Goal: Task Accomplishment & Management: Use online tool/utility

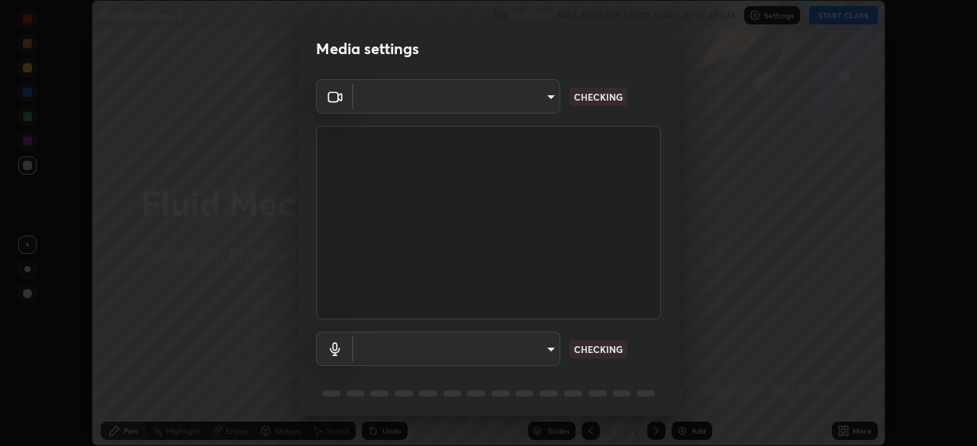
scroll to position [446, 976]
type input "6c2cbd707de14d6f22ad6aa38dcece7be3c4addb00b53b9d4bb55d2e14cdbb5a"
click at [551, 352] on body "Erase all Fluid Mechanics - 4 Recording WAS SCHEDULED TO START AT 10:45 AM Sett…" at bounding box center [488, 223] width 977 height 446
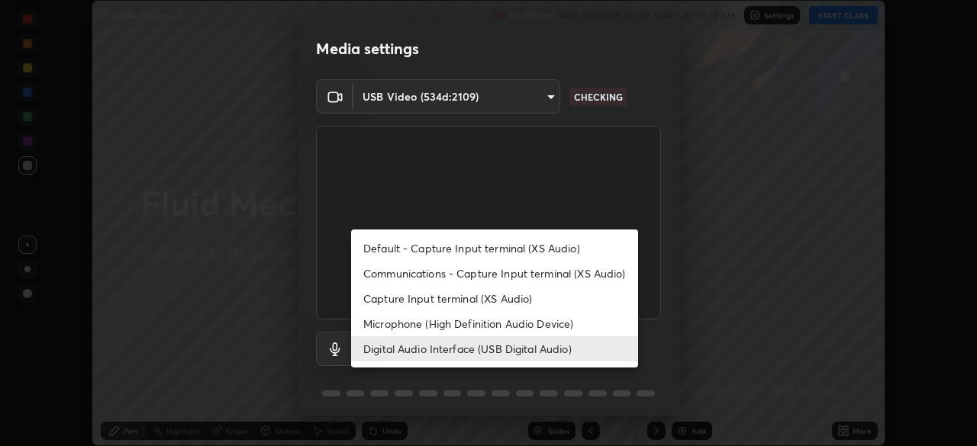
click at [546, 329] on li "Microphone (High Definition Audio Device)" at bounding box center [494, 323] width 287 height 25
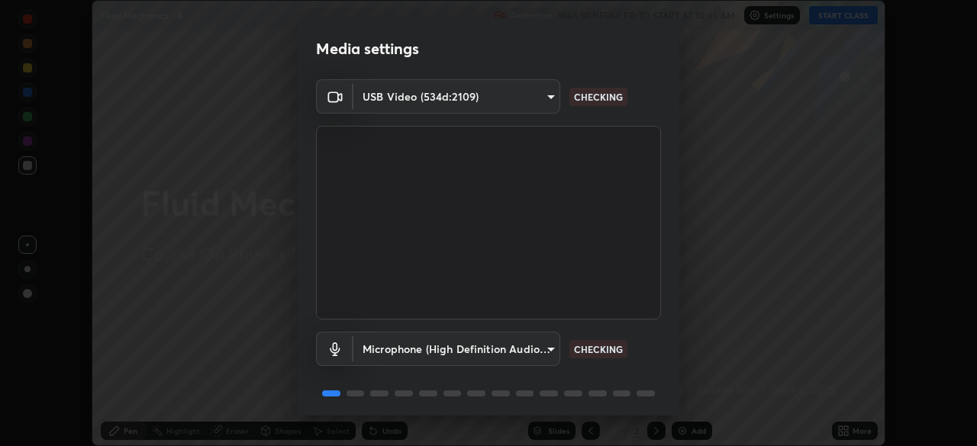
click at [539, 353] on body "Erase all Fluid Mechanics - 4 Recording WAS SCHEDULED TO START AT 10:45 AM Sett…" at bounding box center [488, 223] width 977 height 446
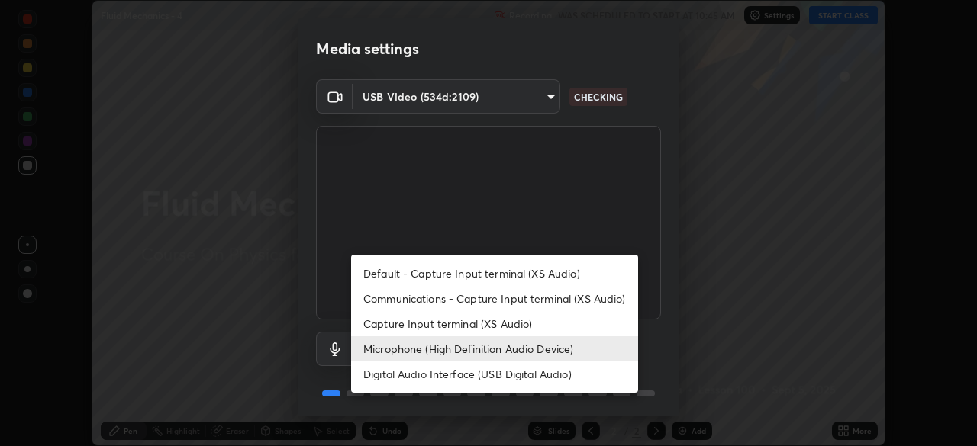
click at [539, 376] on li "Digital Audio Interface (USB Digital Audio)" at bounding box center [494, 374] width 287 height 25
type input "c108463416e0f654911d3f2d5d8dc70540b561df972e8d28c90434f423b2e045"
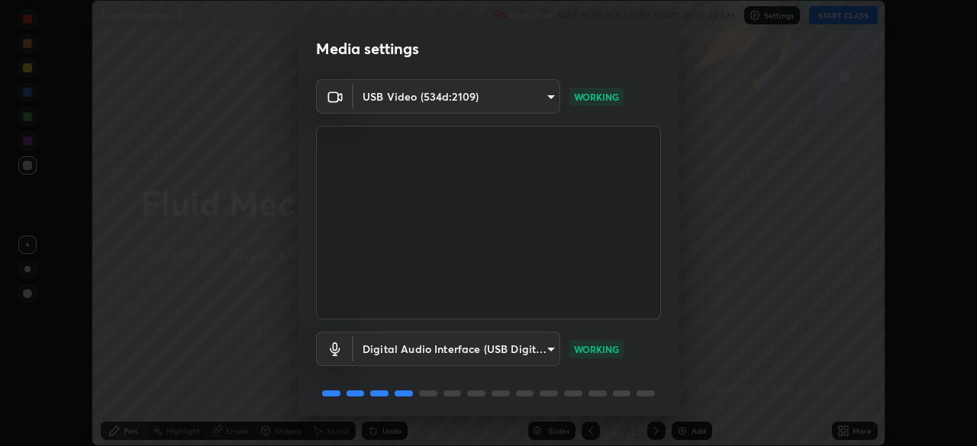
scroll to position [54, 0]
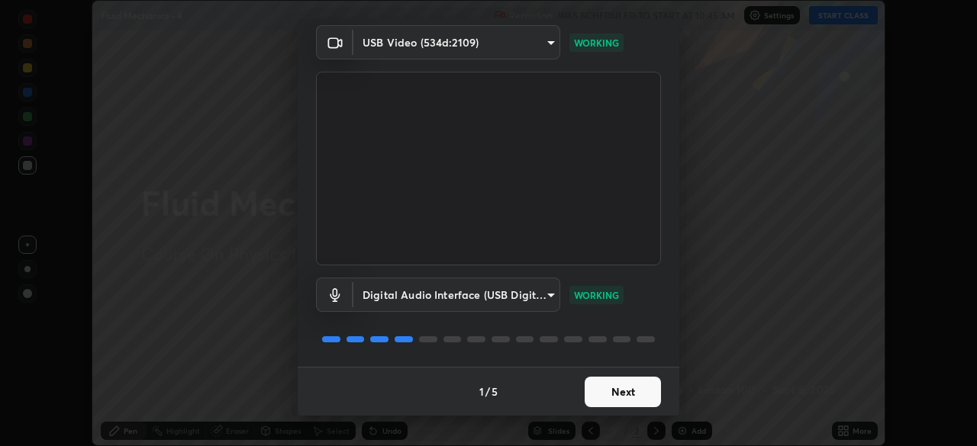
click at [630, 386] on button "Next" at bounding box center [623, 392] width 76 height 31
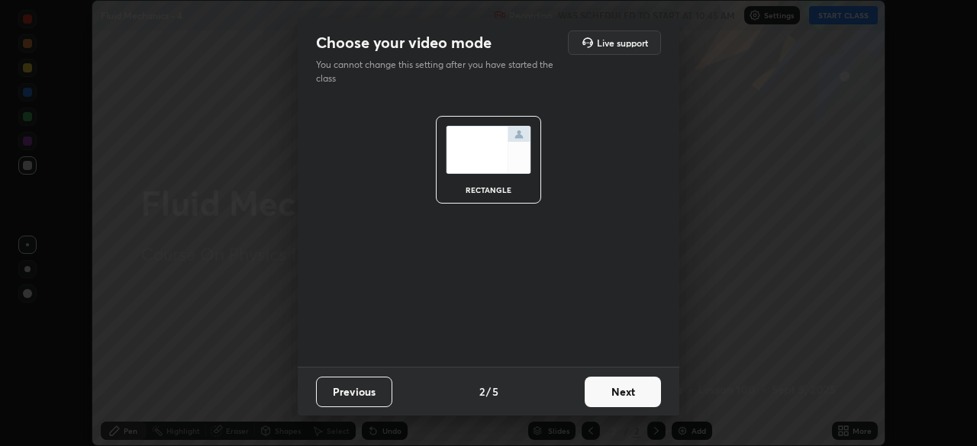
click at [633, 395] on button "Next" at bounding box center [623, 392] width 76 height 31
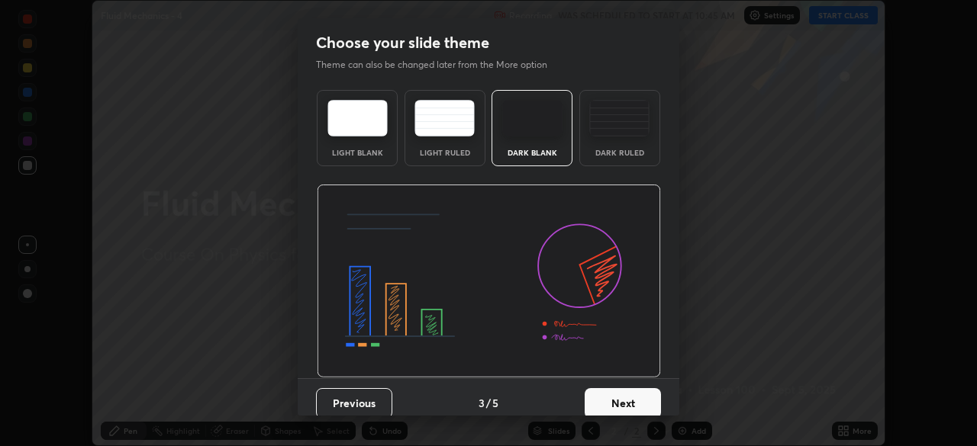
click at [634, 395] on button "Next" at bounding box center [623, 403] width 76 height 31
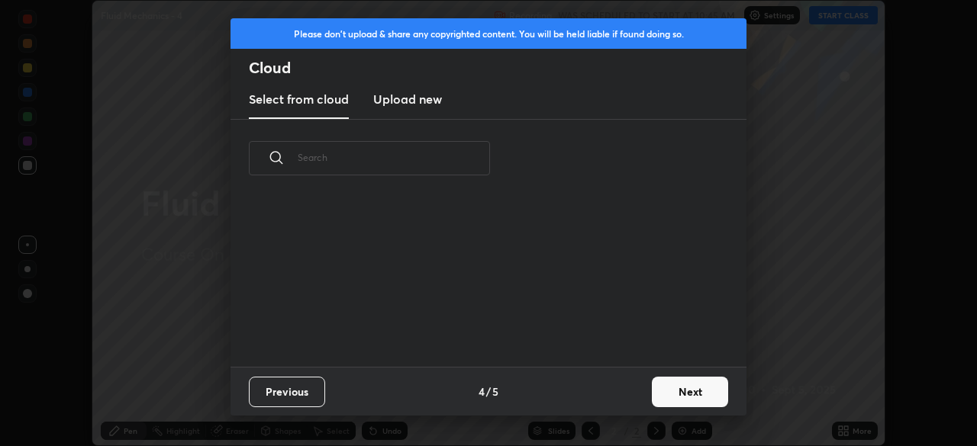
click at [679, 389] on button "Next" at bounding box center [690, 392] width 76 height 31
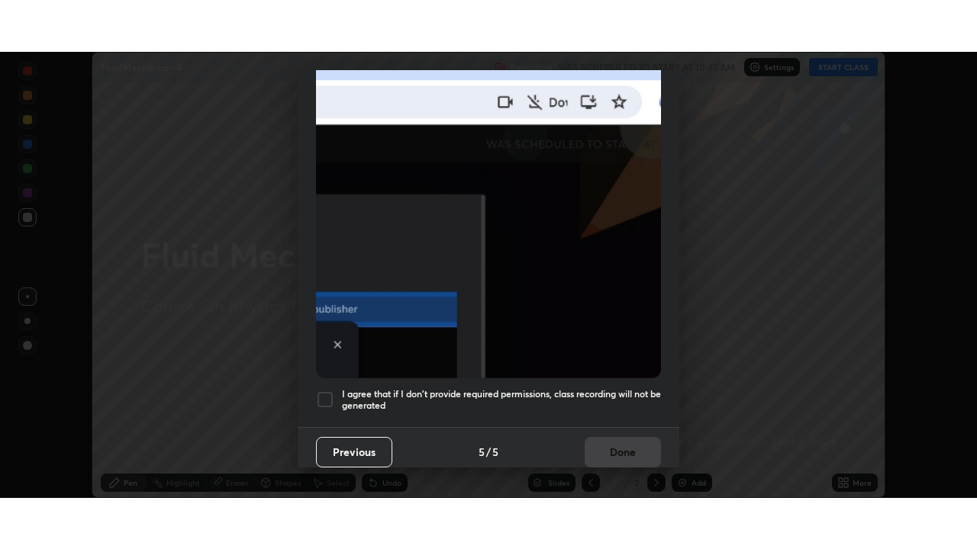
scroll to position [366, 0]
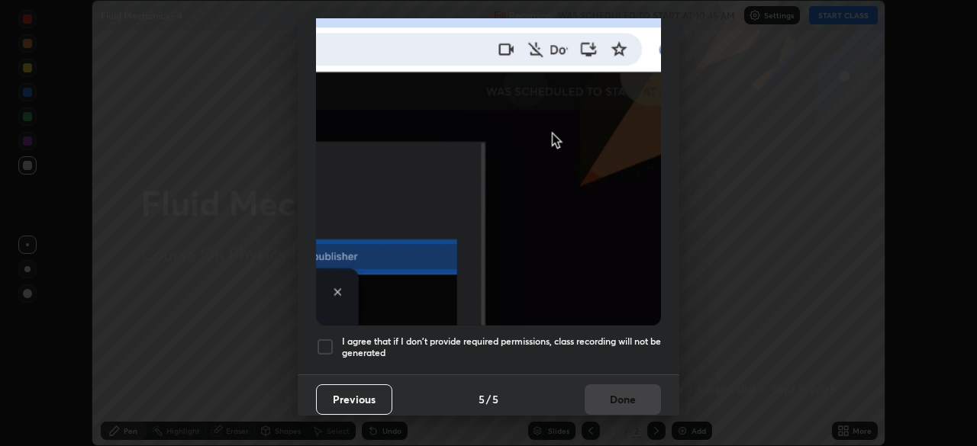
click at [566, 349] on h5 "I agree that if I don't provide required permissions, class recording will not …" at bounding box center [501, 348] width 319 height 24
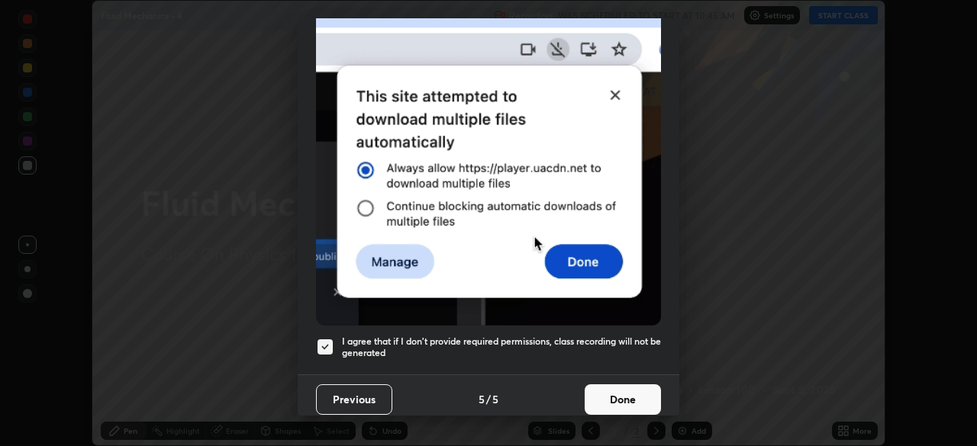
click at [608, 395] on button "Done" at bounding box center [623, 400] width 76 height 31
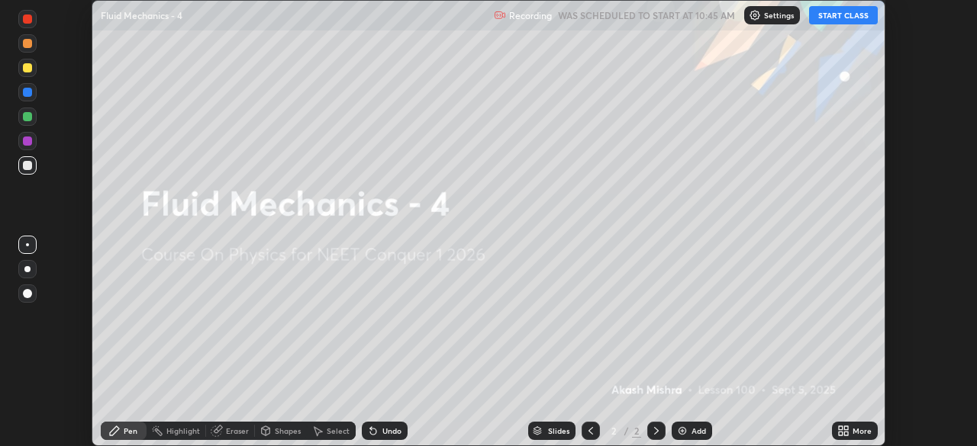
click at [827, 18] on button "START CLASS" at bounding box center [843, 15] width 69 height 18
click at [843, 430] on icon at bounding box center [843, 431] width 12 height 12
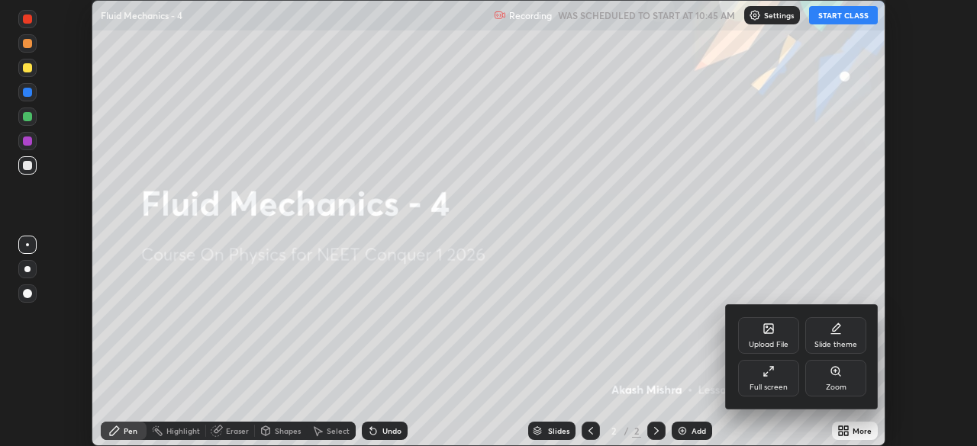
click at [752, 381] on div "Full screen" at bounding box center [768, 378] width 61 height 37
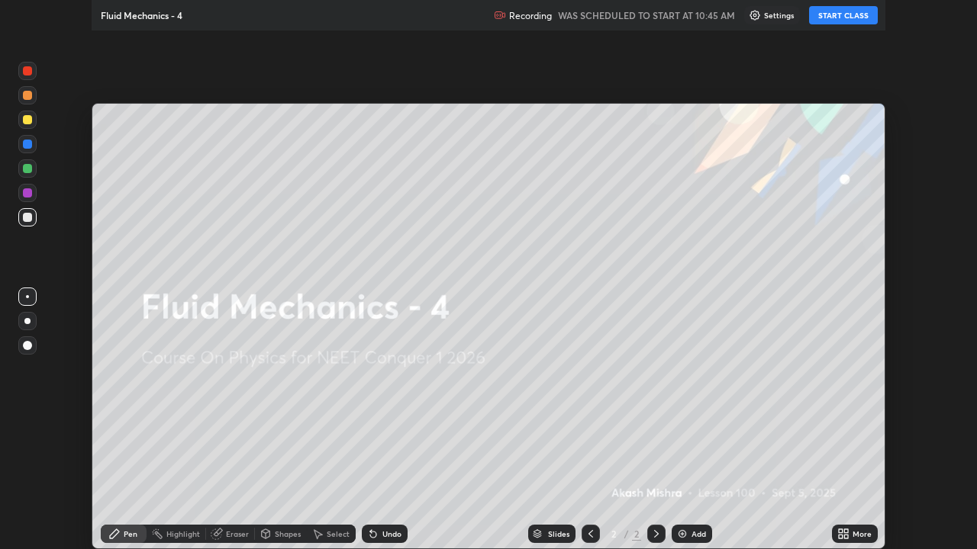
scroll to position [549, 977]
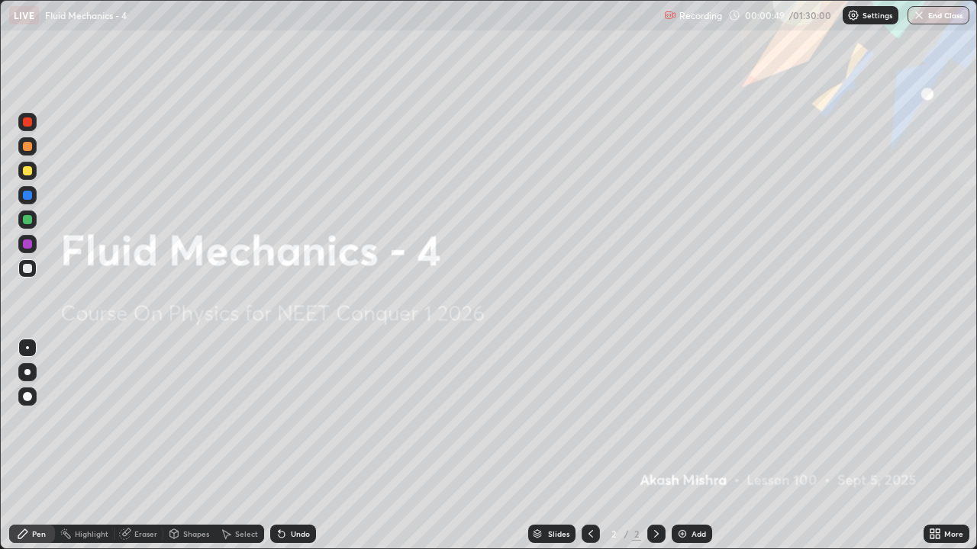
click at [695, 446] on div "Add" at bounding box center [698, 534] width 15 height 8
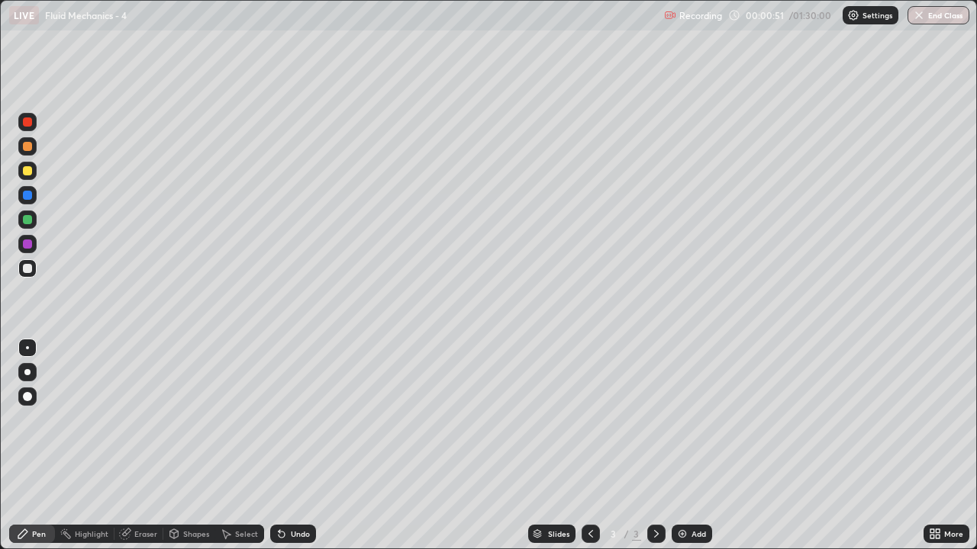
click at [28, 269] on div at bounding box center [27, 268] width 9 height 9
click at [186, 446] on div "Shapes" at bounding box center [196, 534] width 26 height 8
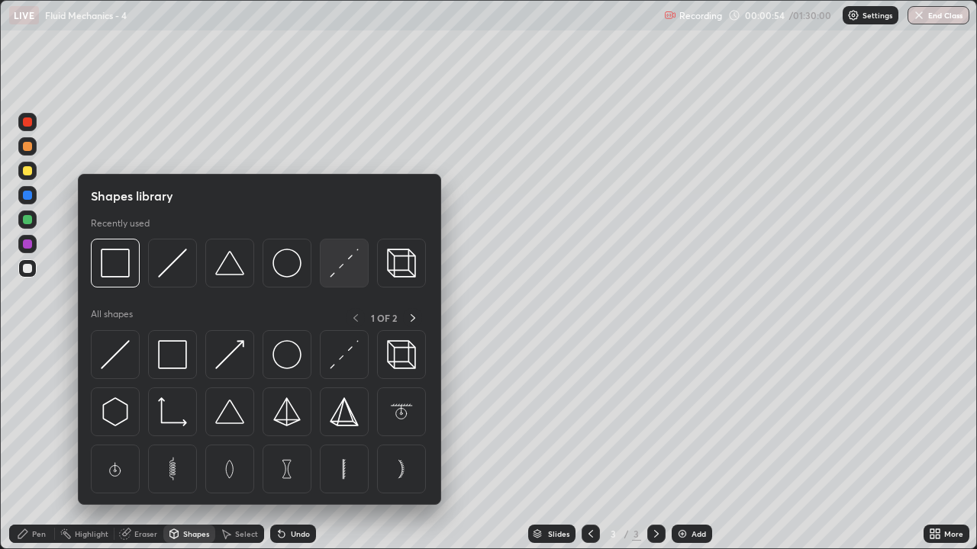
click at [338, 268] on img at bounding box center [344, 263] width 29 height 29
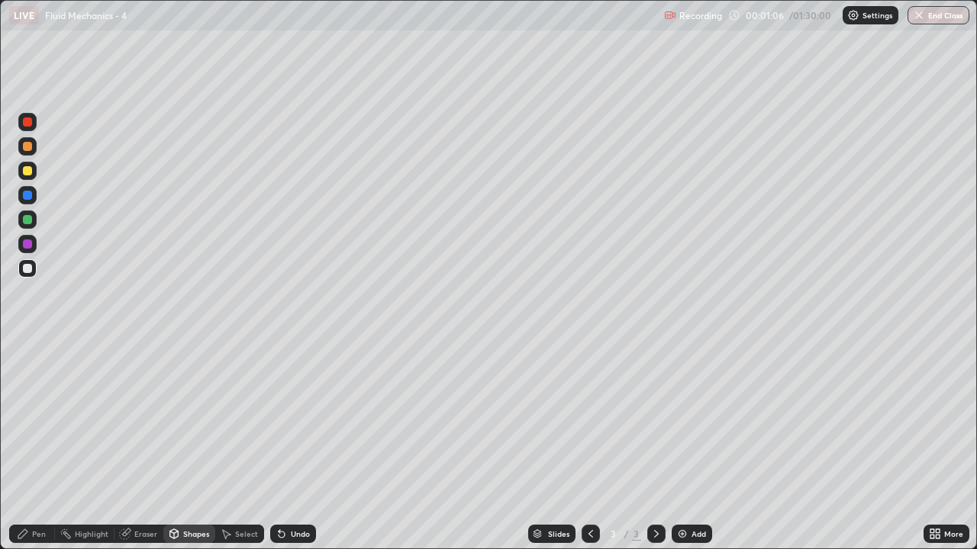
click at [298, 446] on div "Undo" at bounding box center [300, 534] width 19 height 8
click at [291, 446] on div "Undo" at bounding box center [300, 534] width 19 height 8
click at [287, 446] on div "Undo" at bounding box center [293, 534] width 46 height 18
click at [291, 446] on div "Undo" at bounding box center [300, 534] width 19 height 8
click at [292, 446] on div "Undo" at bounding box center [300, 534] width 19 height 8
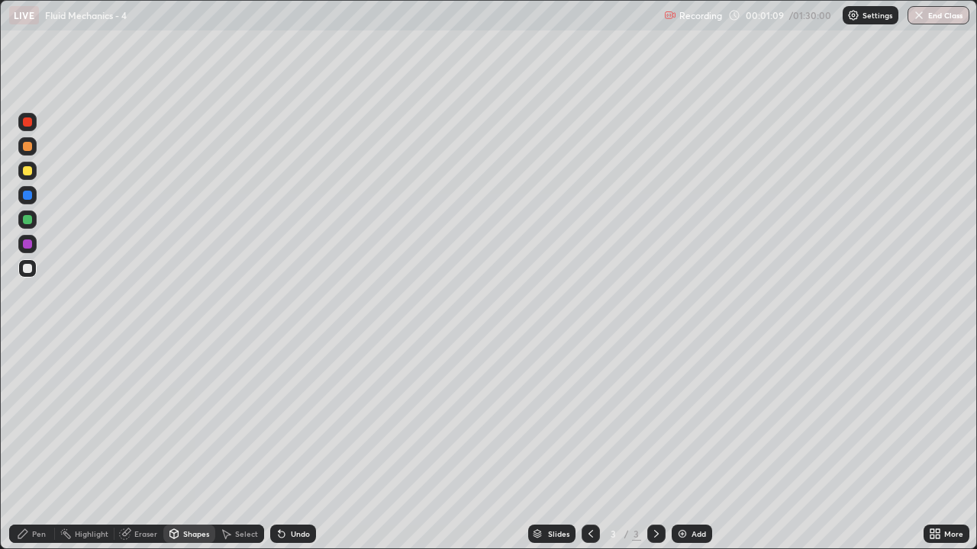
click at [184, 446] on div "Shapes" at bounding box center [196, 534] width 26 height 8
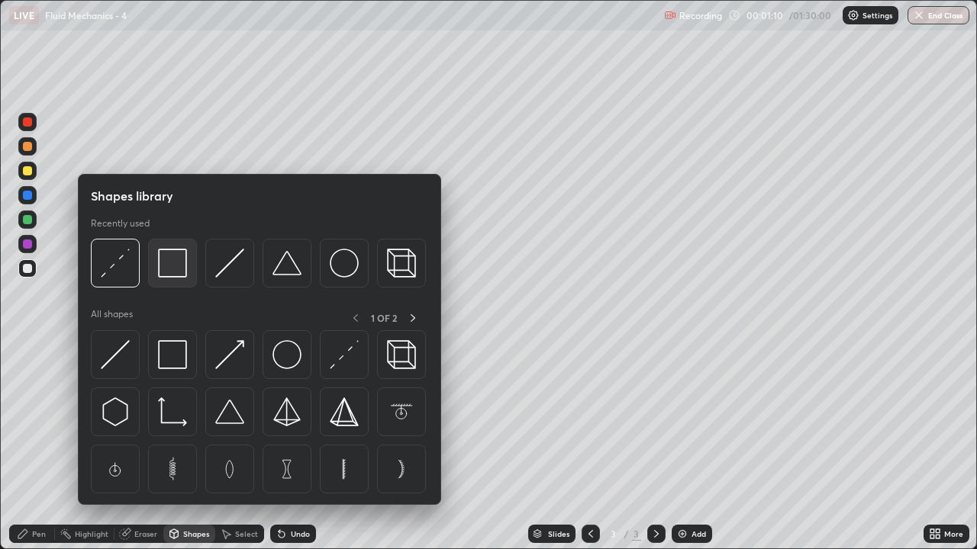
click at [172, 265] on img at bounding box center [172, 263] width 29 height 29
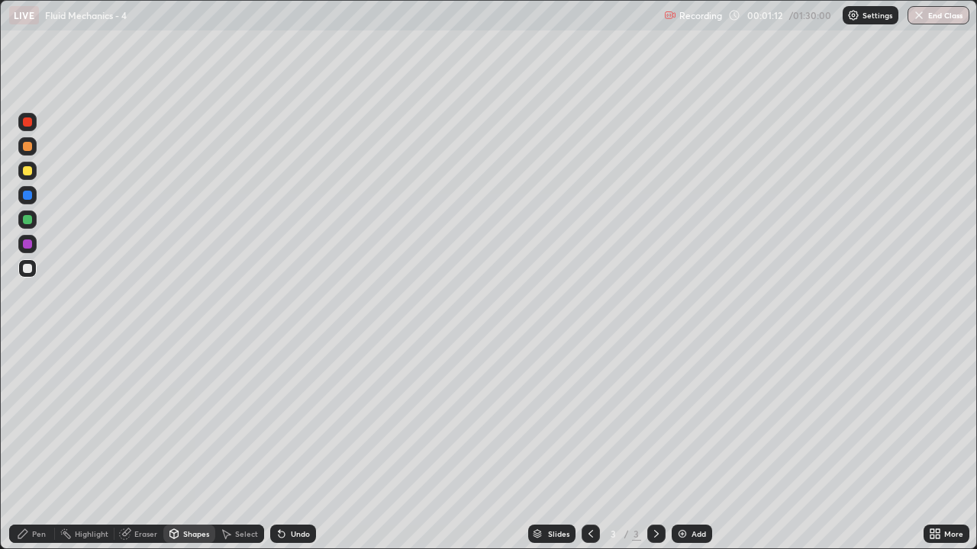
click at [35, 446] on div "Pen" at bounding box center [39, 534] width 14 height 8
click at [150, 446] on div "Eraser" at bounding box center [145, 534] width 23 height 8
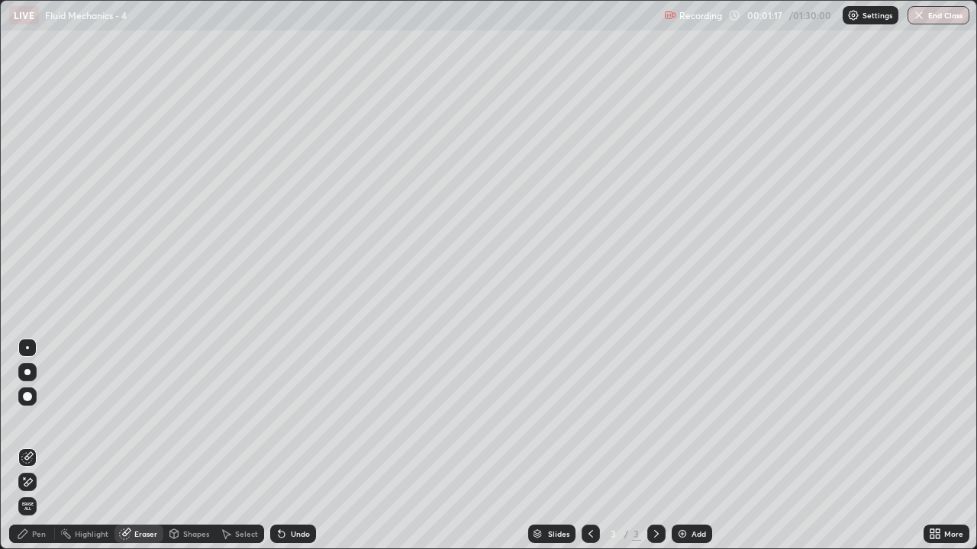
click at [31, 446] on div "Pen" at bounding box center [32, 534] width 46 height 18
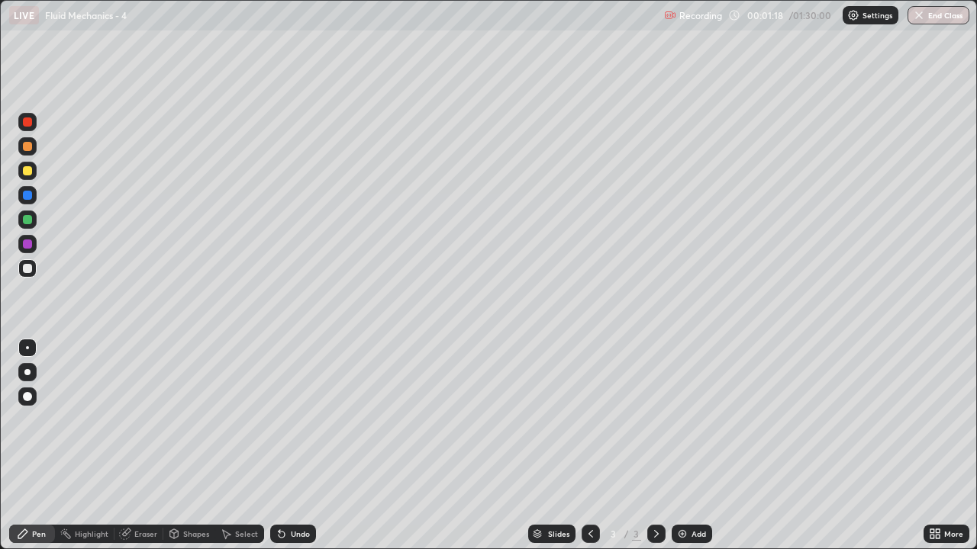
click at [24, 271] on div at bounding box center [27, 268] width 9 height 9
click at [32, 172] on div at bounding box center [27, 171] width 18 height 18
click at [295, 446] on div "Undo" at bounding box center [300, 534] width 19 height 8
click at [184, 446] on div "Shapes" at bounding box center [196, 534] width 26 height 8
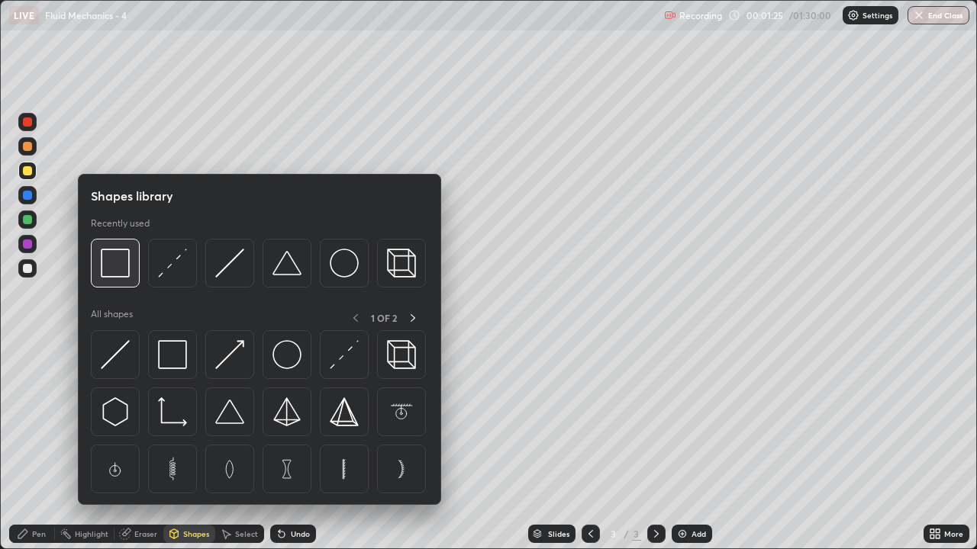
click at [118, 263] on img at bounding box center [115, 263] width 29 height 29
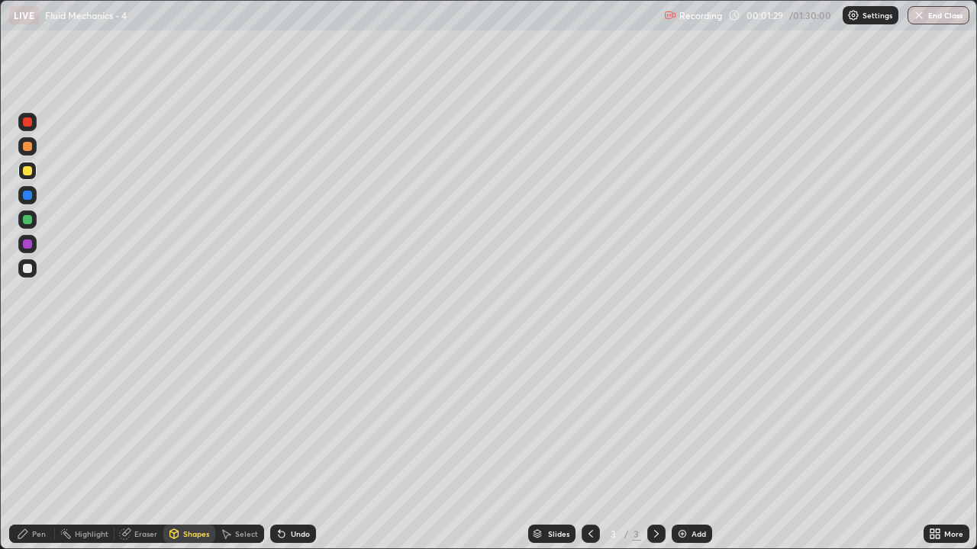
click at [139, 446] on div "Eraser" at bounding box center [145, 534] width 23 height 8
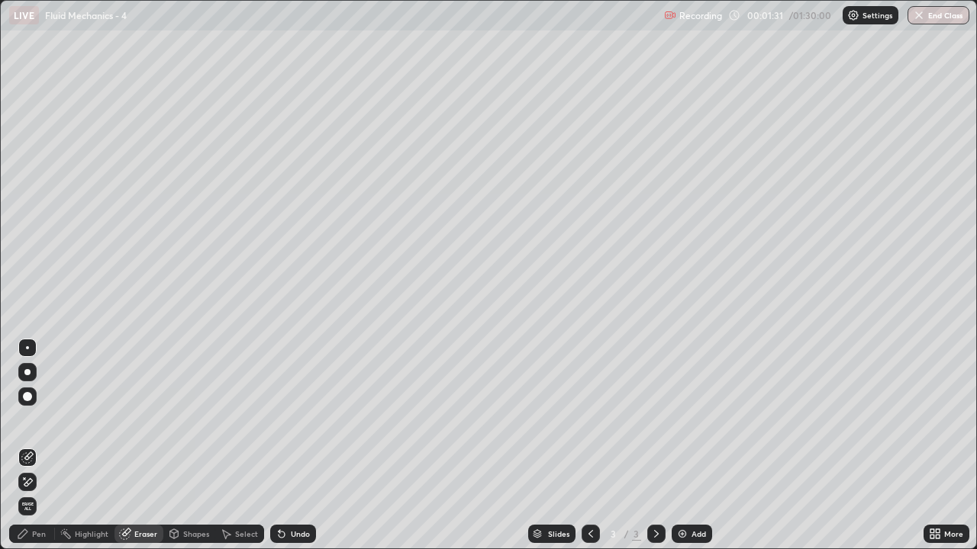
click at [32, 446] on div "Pen" at bounding box center [39, 534] width 14 height 8
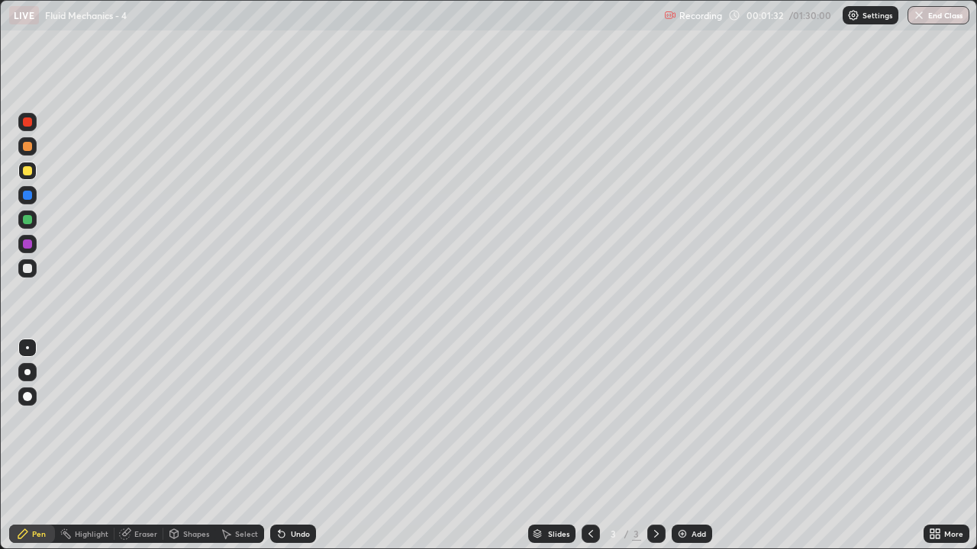
click at [31, 269] on div at bounding box center [27, 268] width 9 height 9
click at [31, 223] on div at bounding box center [27, 219] width 9 height 9
click at [285, 446] on icon at bounding box center [282, 534] width 12 height 12
click at [284, 446] on icon at bounding box center [282, 534] width 12 height 12
click at [287, 446] on div "Undo" at bounding box center [293, 534] width 46 height 18
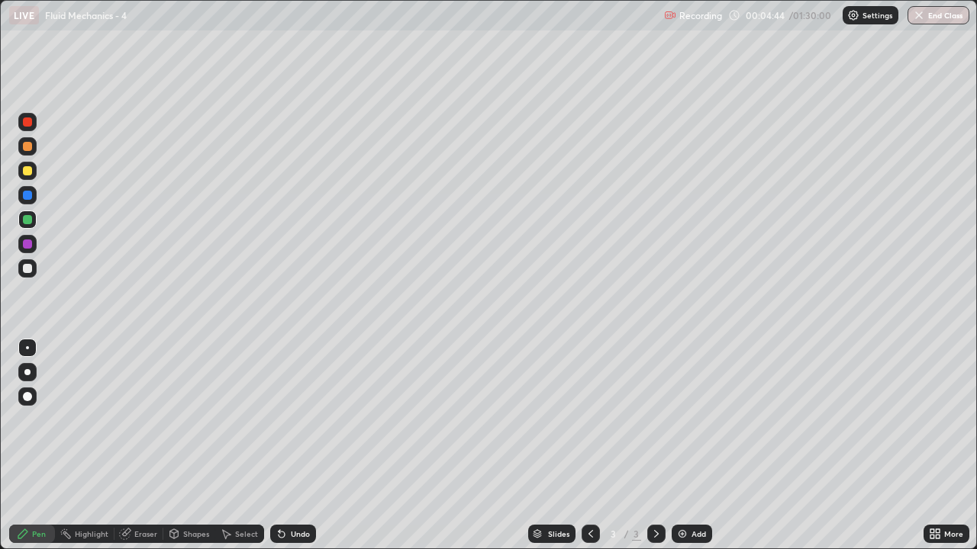
click at [296, 446] on div "Undo" at bounding box center [300, 534] width 19 height 8
click at [299, 446] on div "Undo" at bounding box center [300, 534] width 19 height 8
click at [301, 446] on div "Undo" at bounding box center [293, 534] width 46 height 18
click at [36, 269] on div at bounding box center [27, 268] width 18 height 18
click at [300, 446] on div "Undo" at bounding box center [300, 534] width 19 height 8
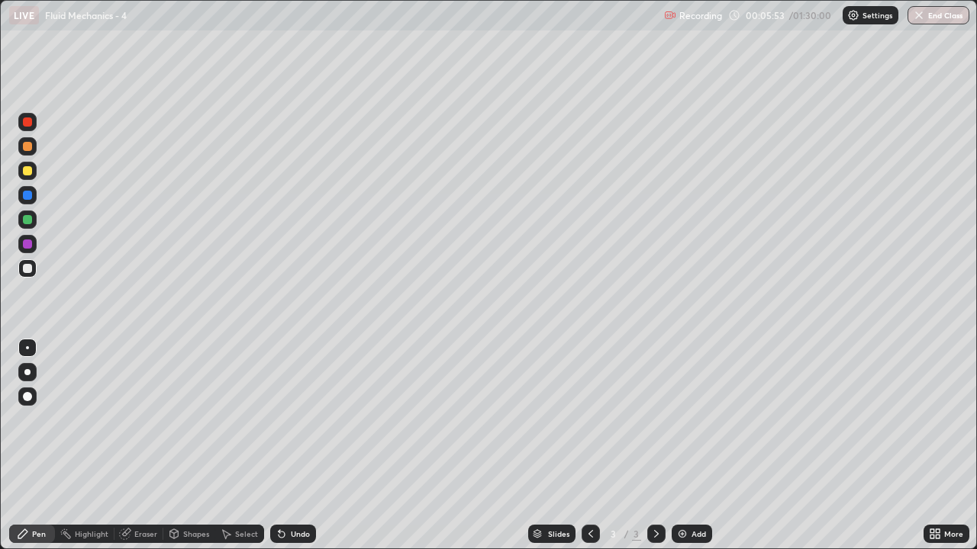
click at [302, 446] on div "Undo" at bounding box center [300, 534] width 19 height 8
click at [301, 446] on div "Undo" at bounding box center [300, 534] width 19 height 8
click at [302, 446] on div "Undo" at bounding box center [300, 534] width 19 height 8
click at [301, 446] on div "Undo" at bounding box center [300, 534] width 19 height 8
click at [298, 446] on div "Undo" at bounding box center [300, 534] width 19 height 8
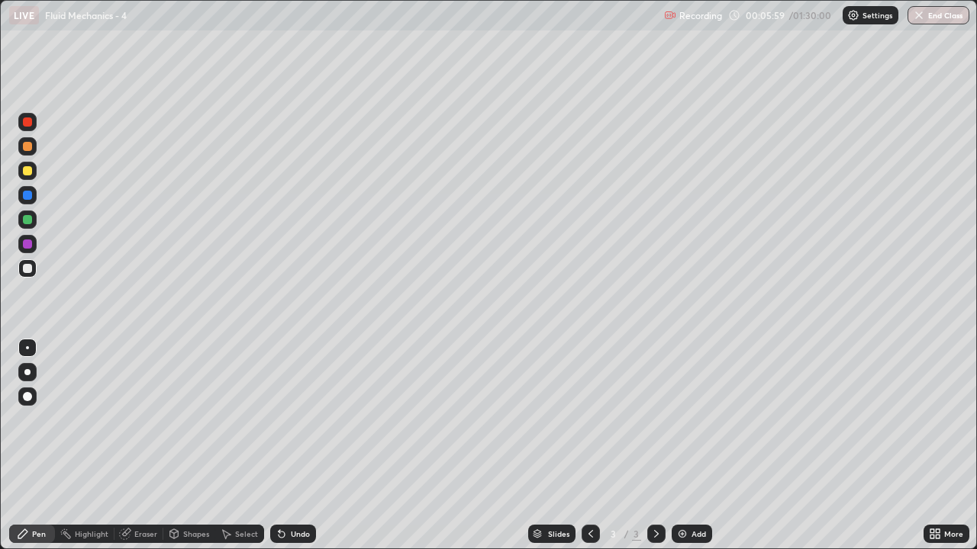
click at [303, 446] on div "Undo" at bounding box center [300, 534] width 19 height 8
click at [301, 446] on div "Undo" at bounding box center [293, 534] width 46 height 18
click at [303, 446] on div "Undo" at bounding box center [293, 534] width 46 height 18
click at [306, 446] on div "Undo" at bounding box center [293, 534] width 46 height 18
click at [301, 446] on div "Undo" at bounding box center [293, 534] width 46 height 18
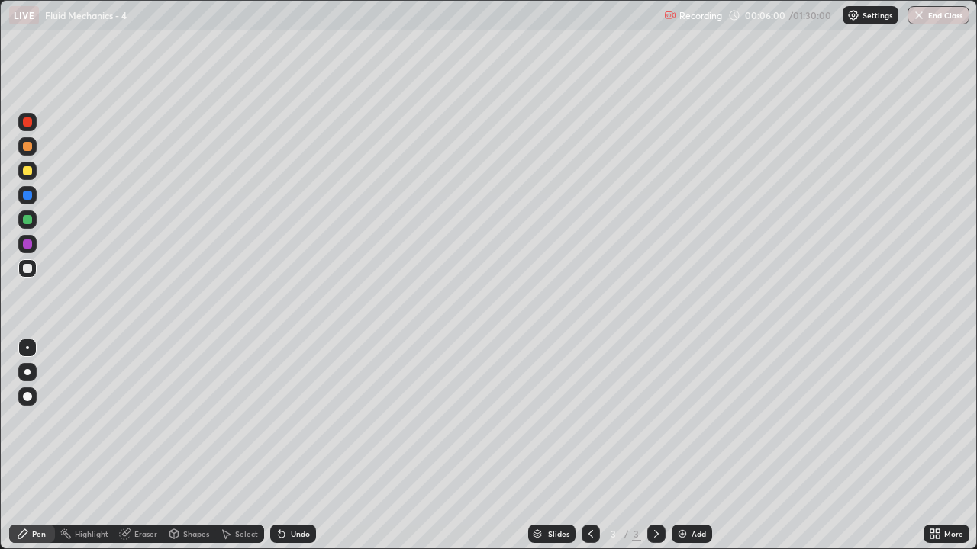
click at [304, 446] on div "Undo" at bounding box center [293, 534] width 46 height 18
click at [288, 446] on div "Undo" at bounding box center [293, 534] width 46 height 18
click at [293, 446] on div "Undo" at bounding box center [293, 534] width 46 height 18
click at [298, 446] on div "Undo" at bounding box center [300, 534] width 19 height 8
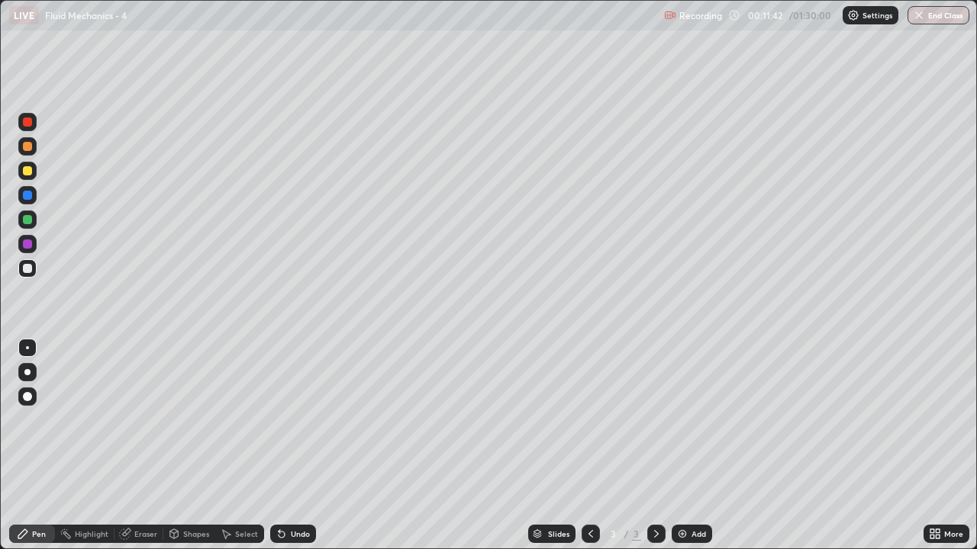
click at [291, 446] on div "Undo" at bounding box center [300, 534] width 19 height 8
click at [702, 446] on div "Add" at bounding box center [698, 534] width 15 height 8
click at [195, 446] on div "Shapes" at bounding box center [196, 534] width 26 height 8
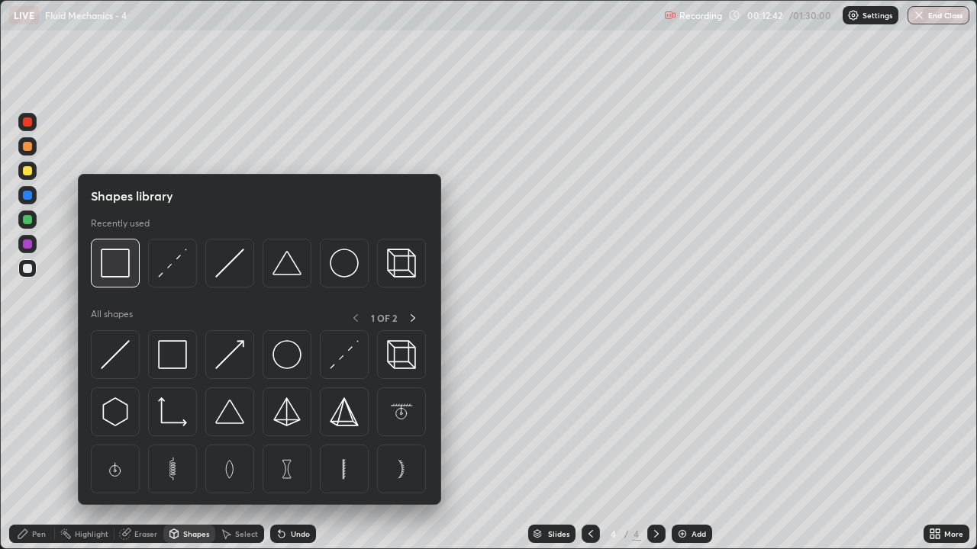
click at [127, 268] on img at bounding box center [115, 263] width 29 height 29
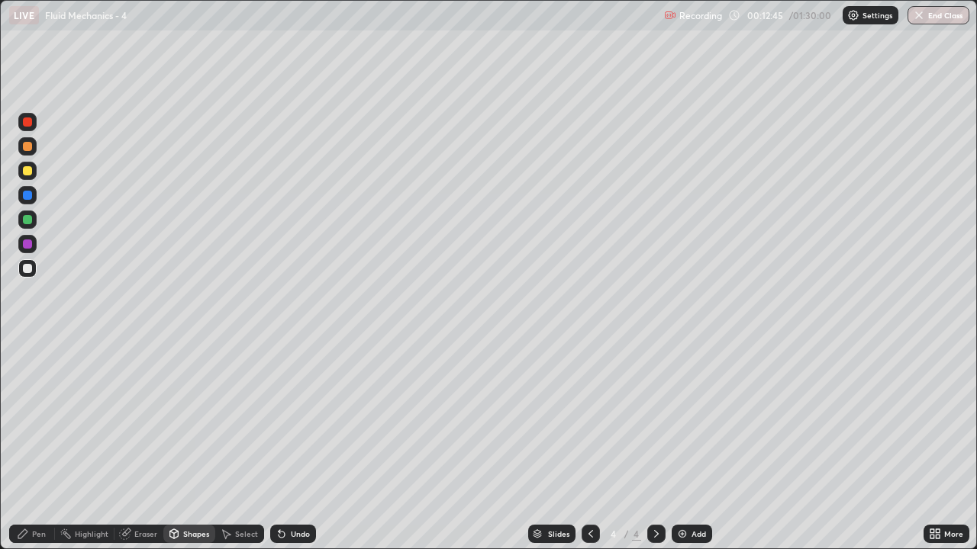
click at [150, 446] on div "Eraser" at bounding box center [145, 534] width 23 height 8
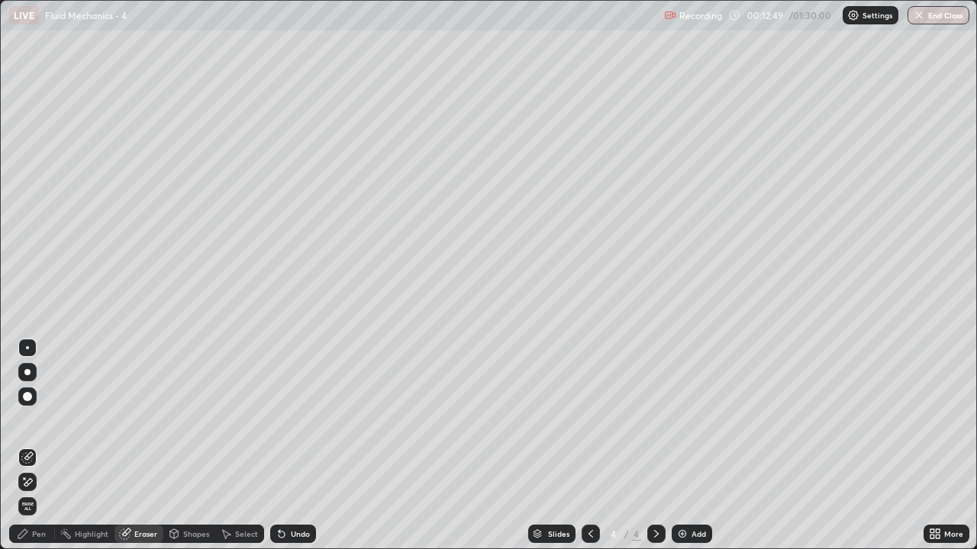
click at [181, 446] on div "Shapes" at bounding box center [189, 534] width 52 height 18
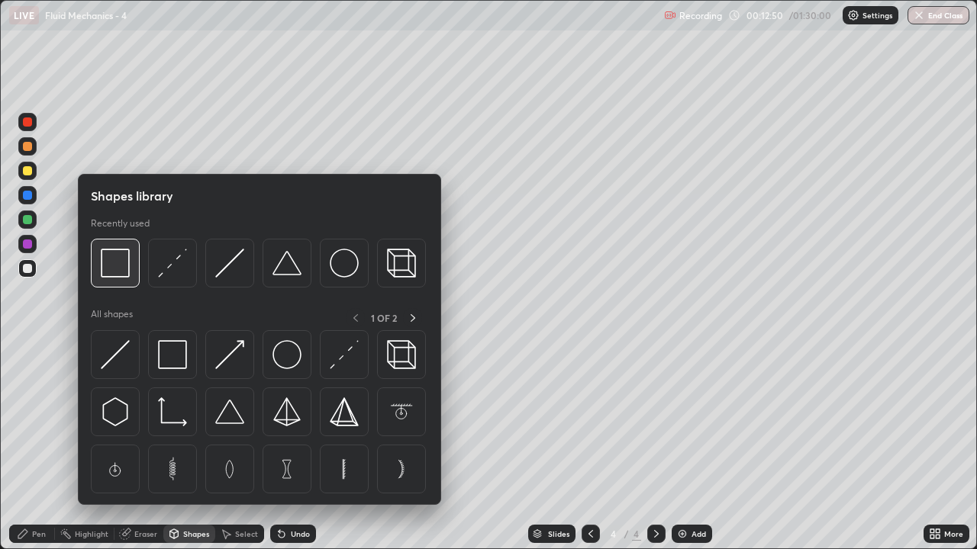
click at [128, 266] on img at bounding box center [115, 263] width 29 height 29
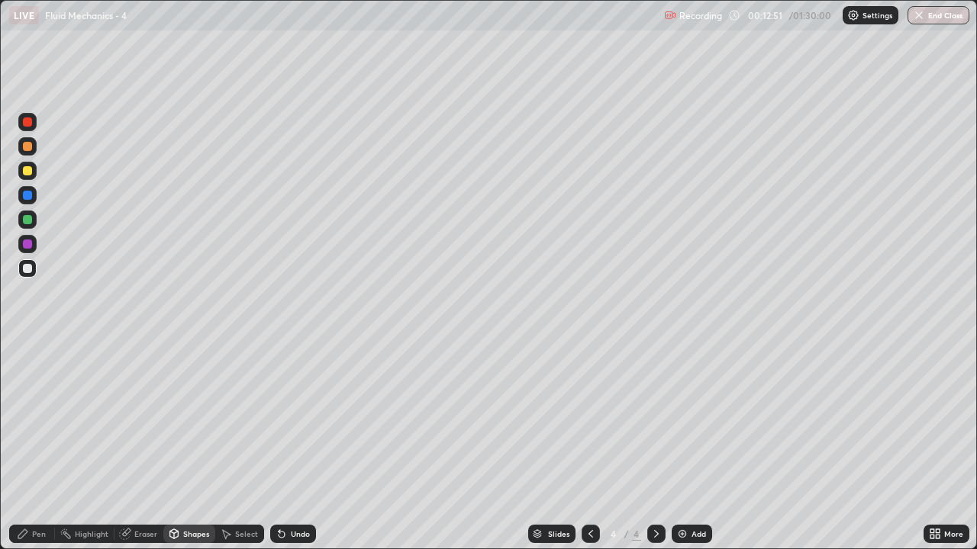
click at [31, 173] on div at bounding box center [27, 170] width 9 height 9
click at [42, 446] on div "Pen" at bounding box center [32, 534] width 46 height 18
click at [180, 446] on div "Shapes" at bounding box center [189, 534] width 52 height 18
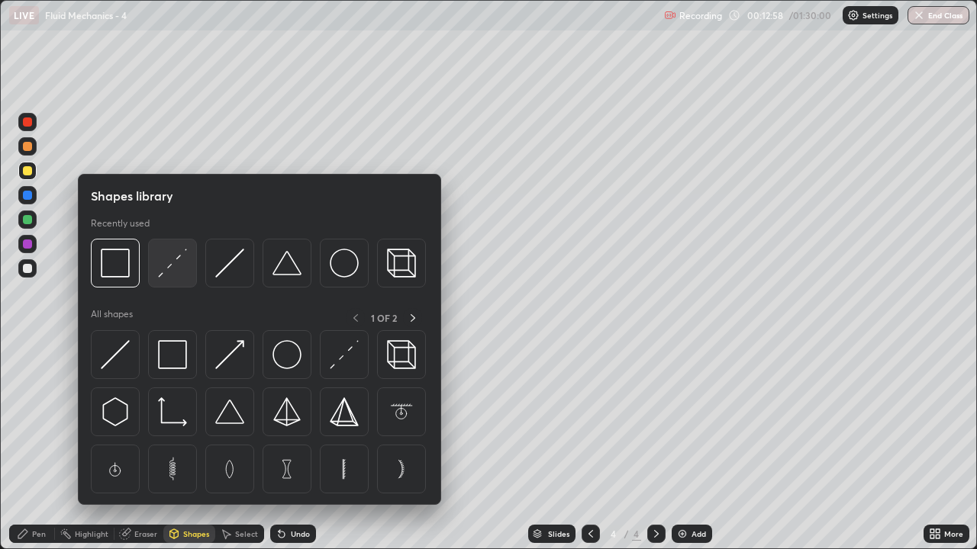
click at [172, 263] on img at bounding box center [172, 263] width 29 height 29
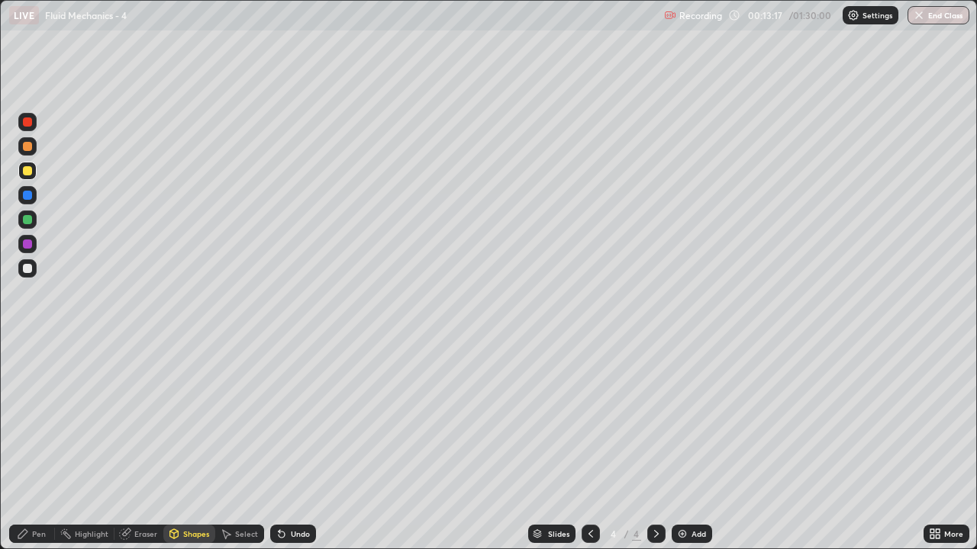
click at [46, 446] on div "Pen" at bounding box center [32, 534] width 46 height 18
click at [28, 171] on div at bounding box center [27, 170] width 9 height 9
click at [31, 272] on div at bounding box center [27, 268] width 9 height 9
click at [295, 446] on div "Undo" at bounding box center [293, 534] width 46 height 18
click at [296, 446] on div "Undo" at bounding box center [293, 534] width 46 height 18
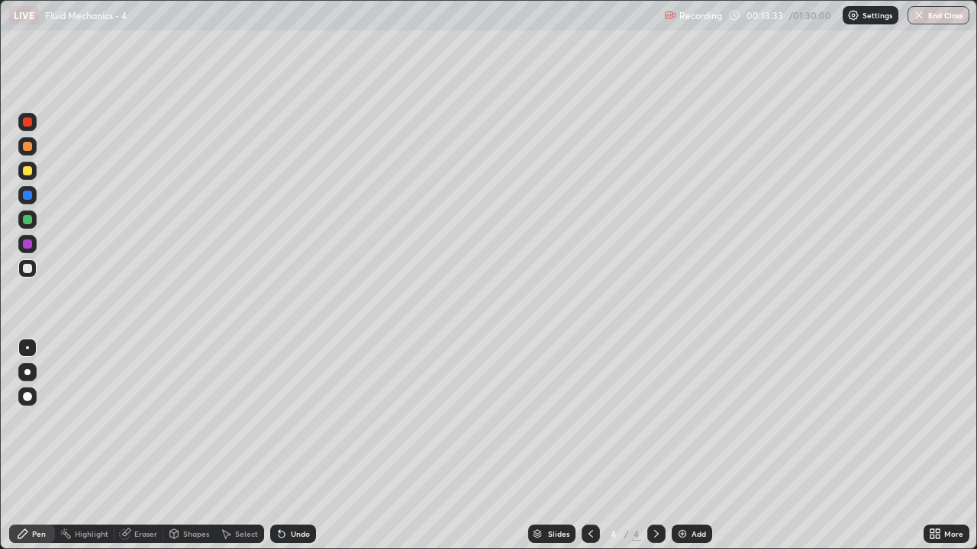
click at [296, 446] on div "Undo" at bounding box center [290, 534] width 52 height 31
click at [300, 446] on div "Undo" at bounding box center [300, 534] width 19 height 8
click at [31, 220] on div at bounding box center [27, 219] width 9 height 9
click at [687, 446] on div "Add" at bounding box center [692, 534] width 40 height 18
click at [29, 173] on div at bounding box center [27, 170] width 9 height 9
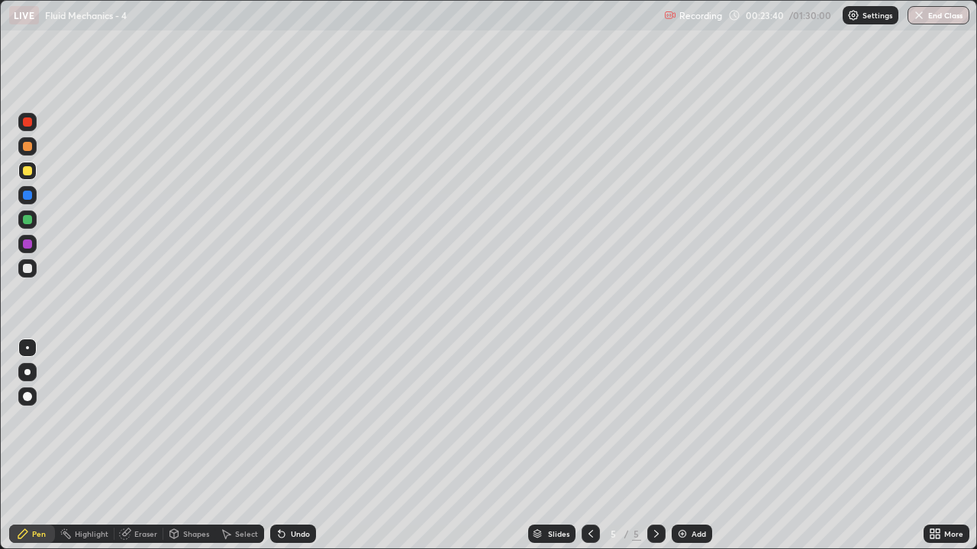
click at [296, 446] on div "Undo" at bounding box center [300, 534] width 19 height 8
click at [291, 446] on div "Undo" at bounding box center [300, 534] width 19 height 8
click at [301, 446] on div "Undo" at bounding box center [300, 534] width 19 height 8
click at [31, 266] on div at bounding box center [27, 268] width 9 height 9
click at [299, 446] on div "Undo" at bounding box center [300, 534] width 19 height 8
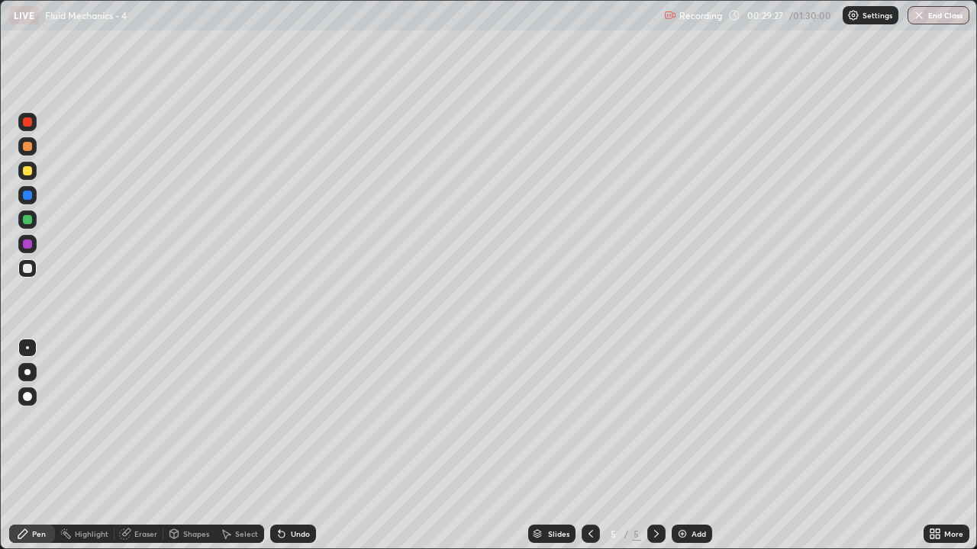
click at [37, 176] on div at bounding box center [27, 171] width 24 height 24
click at [299, 446] on div "Undo" at bounding box center [300, 534] width 19 height 8
click at [294, 446] on div "Undo" at bounding box center [300, 534] width 19 height 8
click at [30, 218] on div at bounding box center [27, 219] width 9 height 9
click at [25, 274] on div at bounding box center [27, 268] width 18 height 18
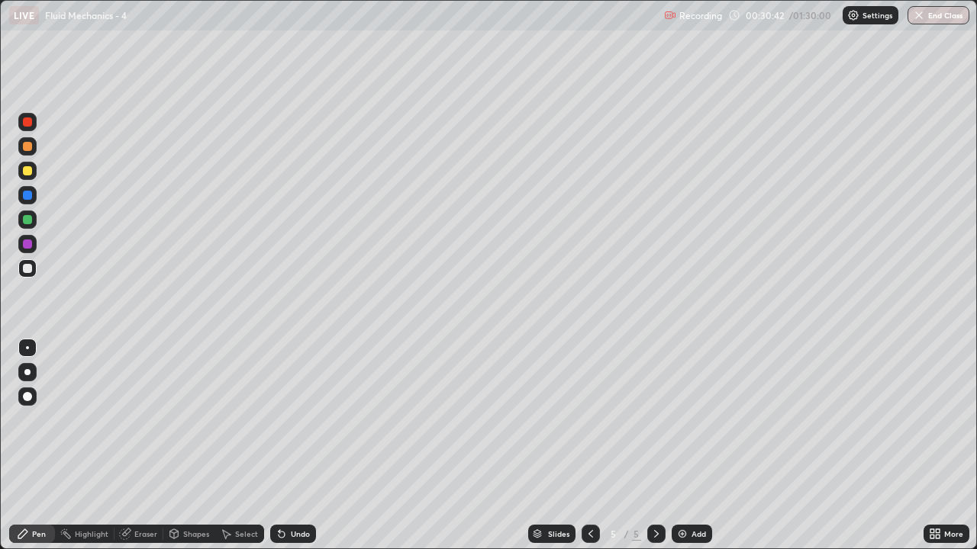
click at [31, 178] on div at bounding box center [27, 171] width 18 height 18
click at [35, 277] on div at bounding box center [27, 268] width 18 height 24
click at [27, 175] on div at bounding box center [27, 170] width 9 height 9
click at [21, 223] on div at bounding box center [27, 220] width 18 height 18
click at [693, 446] on div "Add" at bounding box center [692, 534] width 40 height 18
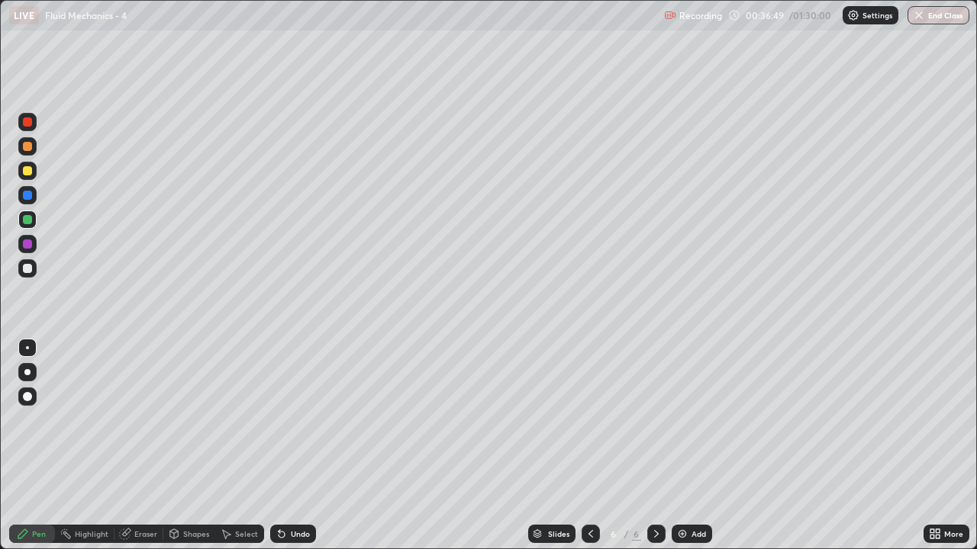
click at [33, 178] on div at bounding box center [27, 171] width 18 height 18
click at [34, 227] on div at bounding box center [27, 220] width 18 height 18
click at [294, 446] on div "Undo" at bounding box center [300, 534] width 19 height 8
click at [282, 446] on icon at bounding box center [282, 534] width 12 height 12
click at [30, 172] on div at bounding box center [27, 170] width 9 height 9
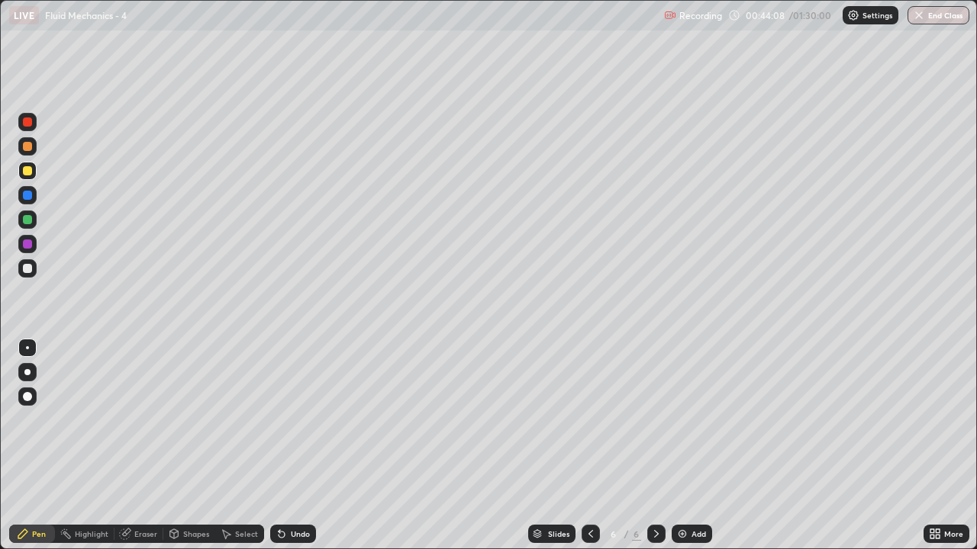
click at [31, 270] on div at bounding box center [27, 268] width 9 height 9
click at [31, 222] on div at bounding box center [27, 219] width 9 height 9
click at [27, 173] on div at bounding box center [27, 170] width 9 height 9
click at [696, 446] on div "Add" at bounding box center [698, 534] width 15 height 8
click at [31, 272] on div at bounding box center [27, 268] width 9 height 9
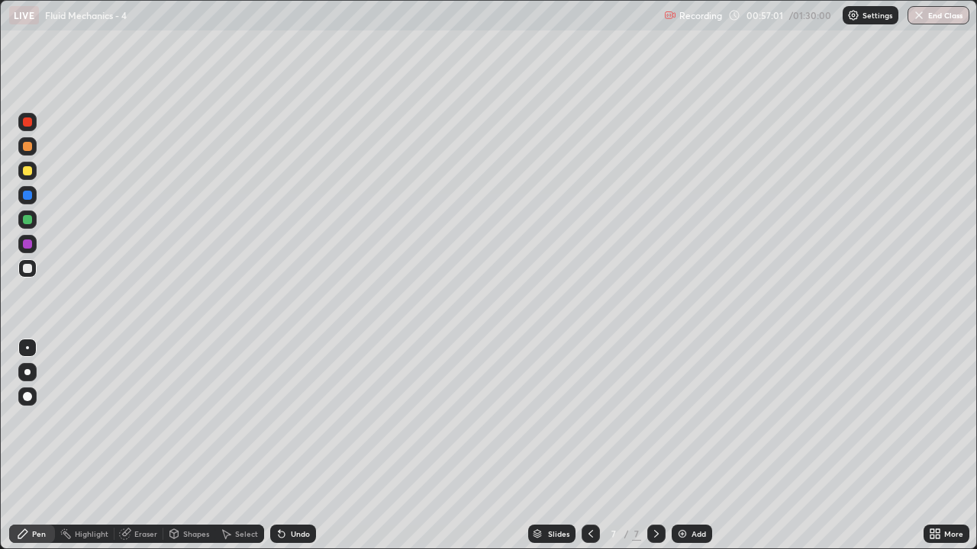
click at [25, 274] on div at bounding box center [27, 268] width 18 height 18
click at [293, 446] on div "Undo" at bounding box center [293, 534] width 46 height 18
click at [30, 223] on div at bounding box center [27, 219] width 9 height 9
click at [28, 267] on div at bounding box center [27, 268] width 9 height 9
click at [27, 172] on div at bounding box center [27, 170] width 9 height 9
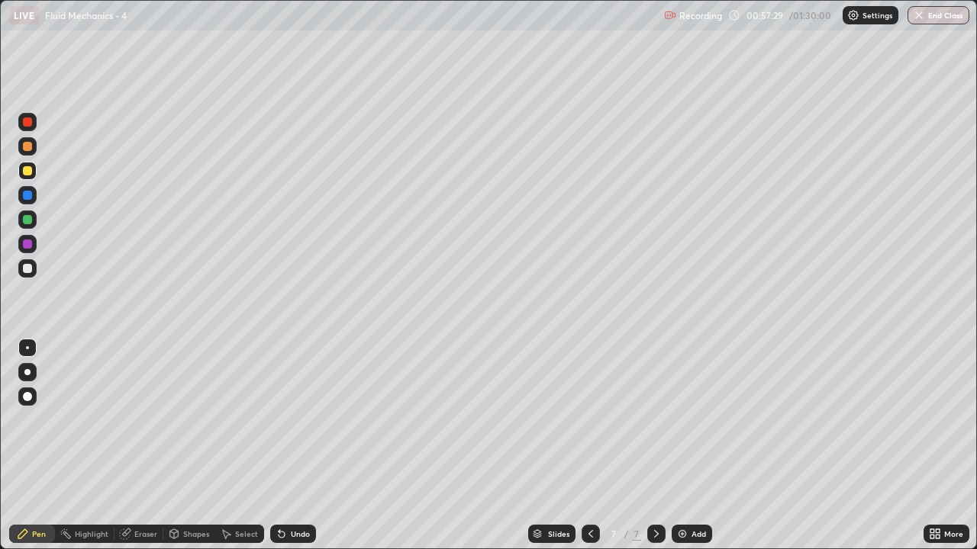
click at [28, 272] on div at bounding box center [27, 268] width 9 height 9
click at [27, 176] on div at bounding box center [27, 171] width 18 height 18
click at [299, 446] on div "Undo" at bounding box center [300, 534] width 19 height 8
click at [698, 446] on div "Add" at bounding box center [698, 534] width 15 height 8
click at [302, 446] on div "Undo" at bounding box center [293, 534] width 46 height 18
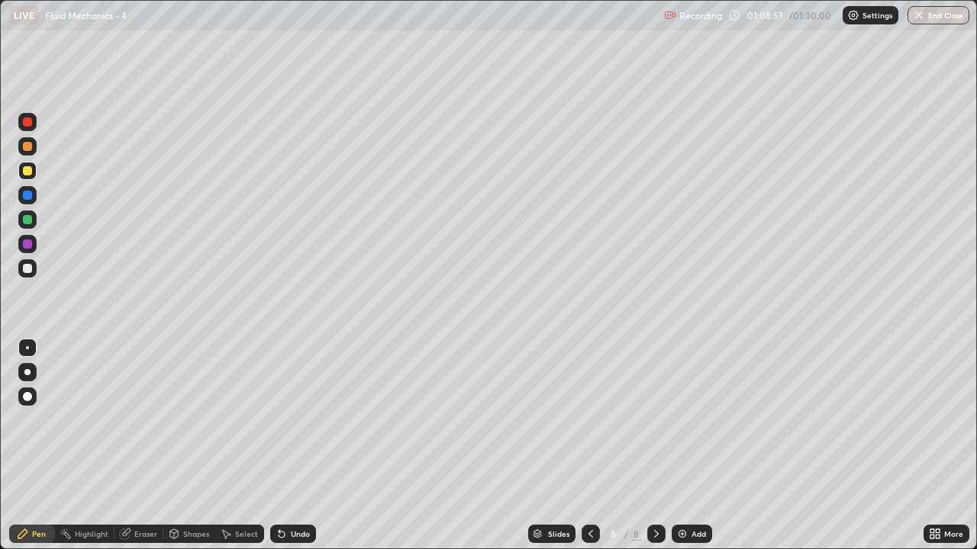
click at [182, 446] on div "Shapes" at bounding box center [189, 534] width 52 height 18
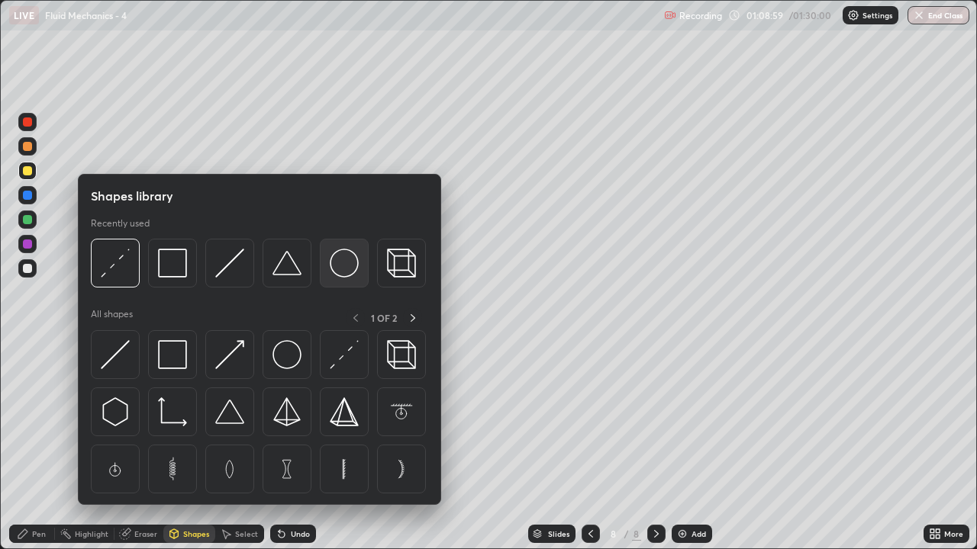
click at [341, 264] on img at bounding box center [344, 263] width 29 height 29
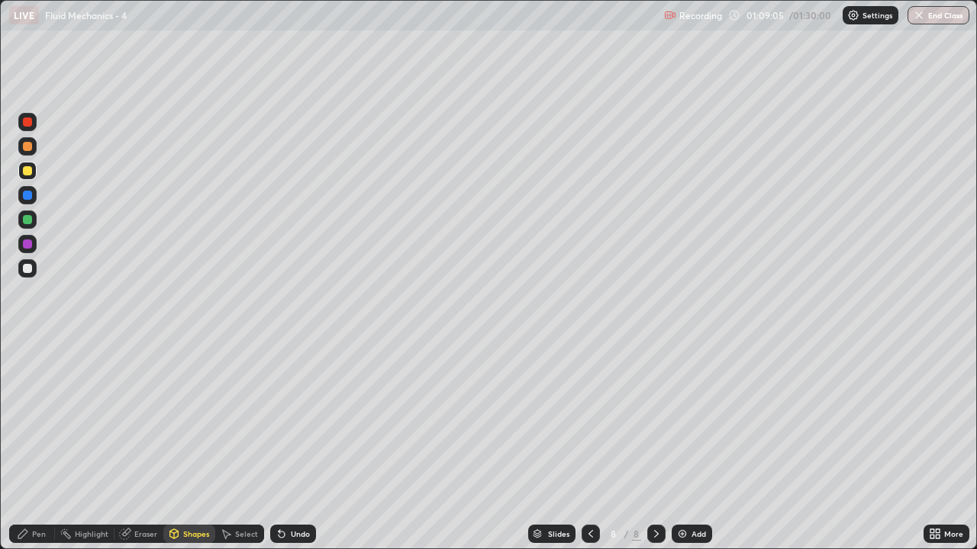
click at [177, 446] on icon at bounding box center [174, 534] width 12 height 12
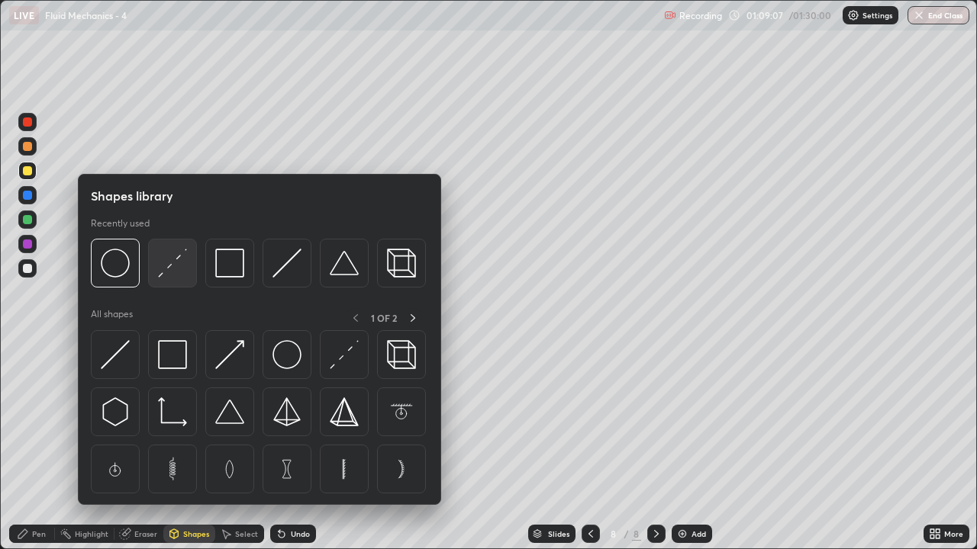
click at [172, 266] on img at bounding box center [172, 263] width 29 height 29
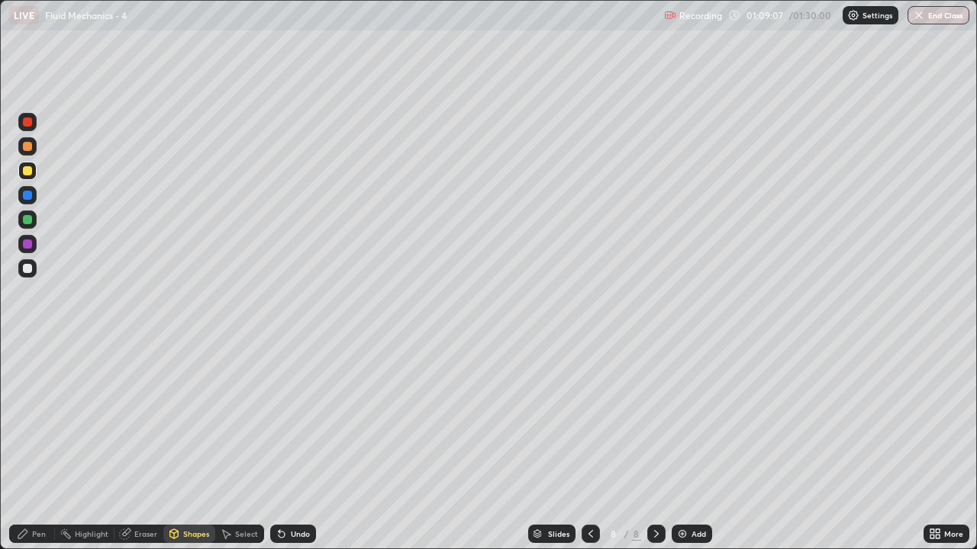
click at [26, 268] on div at bounding box center [27, 268] width 9 height 9
click at [30, 223] on div at bounding box center [27, 219] width 9 height 9
click at [299, 446] on div "Undo" at bounding box center [300, 534] width 19 height 8
click at [29, 268] on div at bounding box center [27, 268] width 9 height 9
click at [293, 446] on div "Undo" at bounding box center [300, 534] width 19 height 8
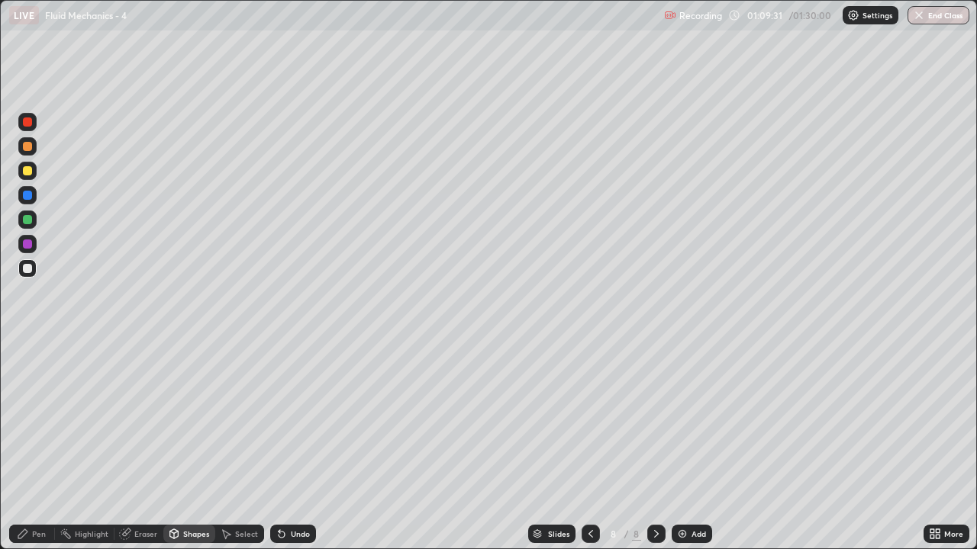
click at [40, 446] on div "Pen" at bounding box center [32, 534] width 46 height 18
click at [27, 221] on div at bounding box center [27, 219] width 9 height 9
click at [305, 446] on div "Undo" at bounding box center [300, 534] width 19 height 8
click at [189, 446] on div "Shapes" at bounding box center [196, 534] width 26 height 8
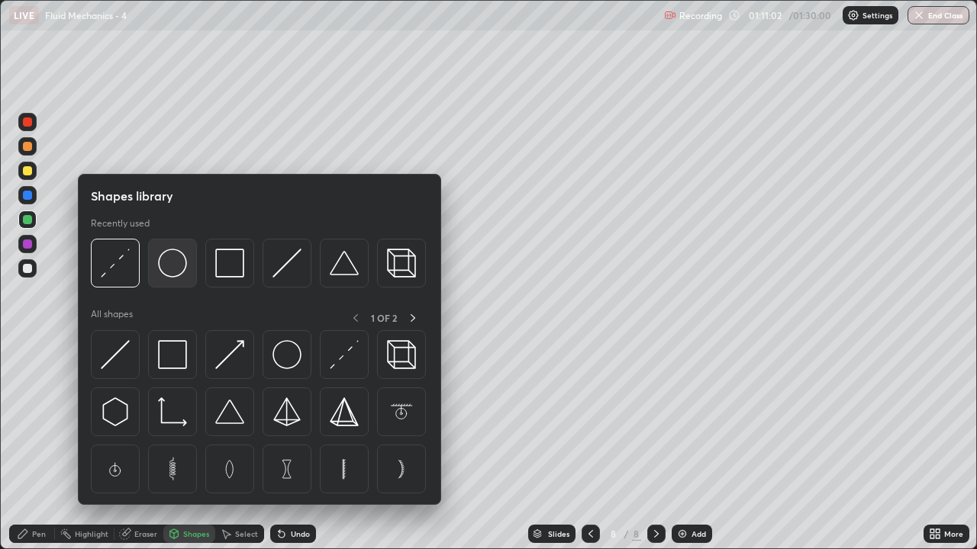
click at [178, 262] on img at bounding box center [172, 263] width 29 height 29
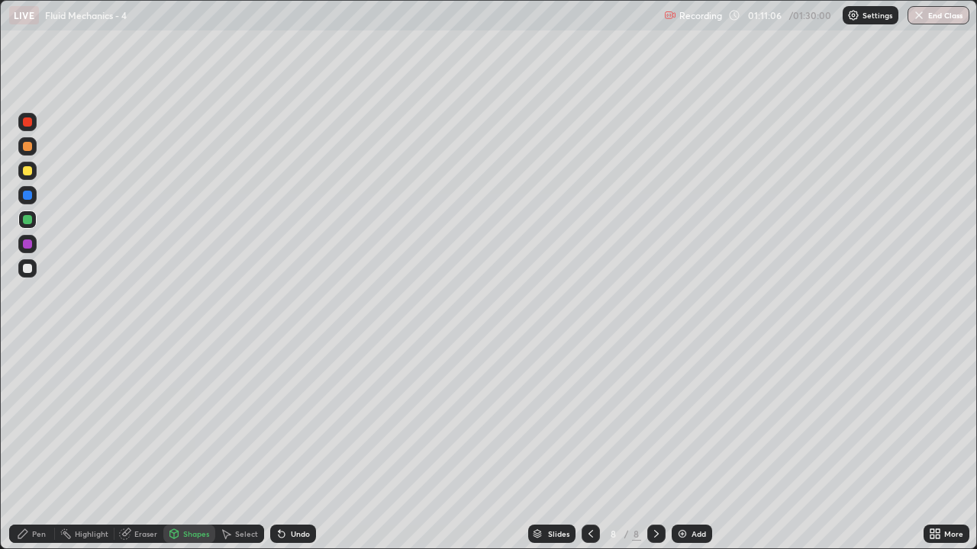
click at [302, 446] on div "Undo" at bounding box center [300, 534] width 19 height 8
click at [30, 174] on div at bounding box center [27, 170] width 9 height 9
click at [33, 446] on div "Pen" at bounding box center [39, 534] width 14 height 8
click at [21, 219] on div at bounding box center [27, 220] width 18 height 18
click at [24, 268] on div at bounding box center [27, 268] width 9 height 9
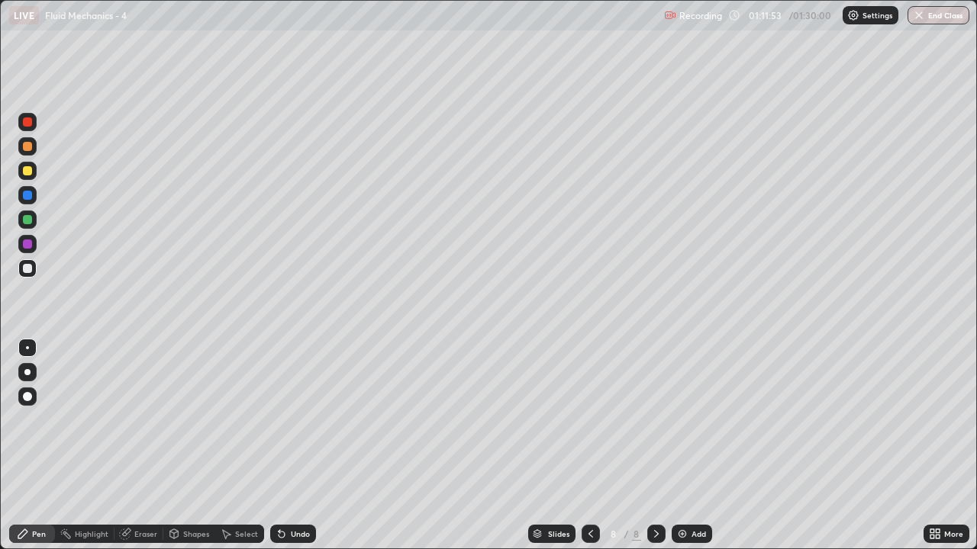
click at [140, 446] on div "Eraser" at bounding box center [145, 534] width 23 height 8
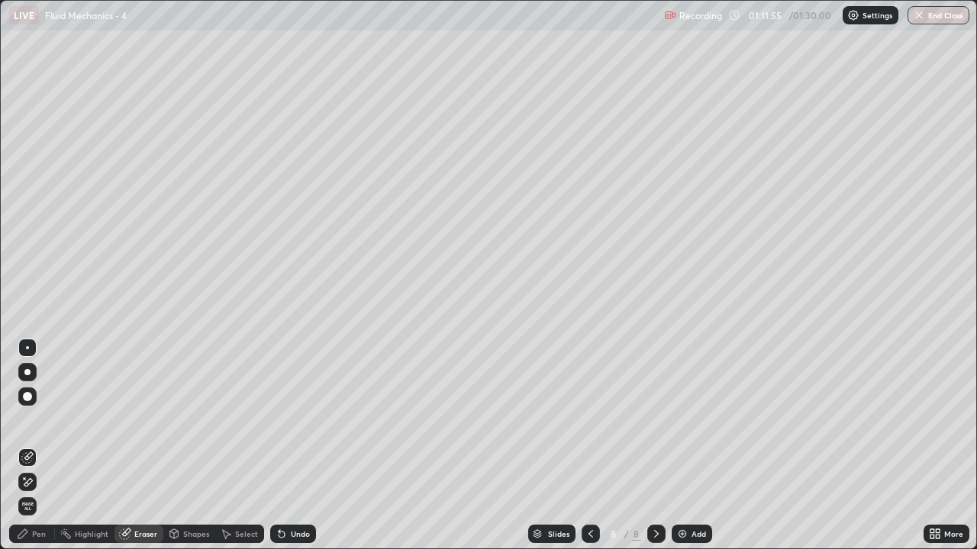
click at [40, 446] on div "Pen" at bounding box center [39, 534] width 14 height 8
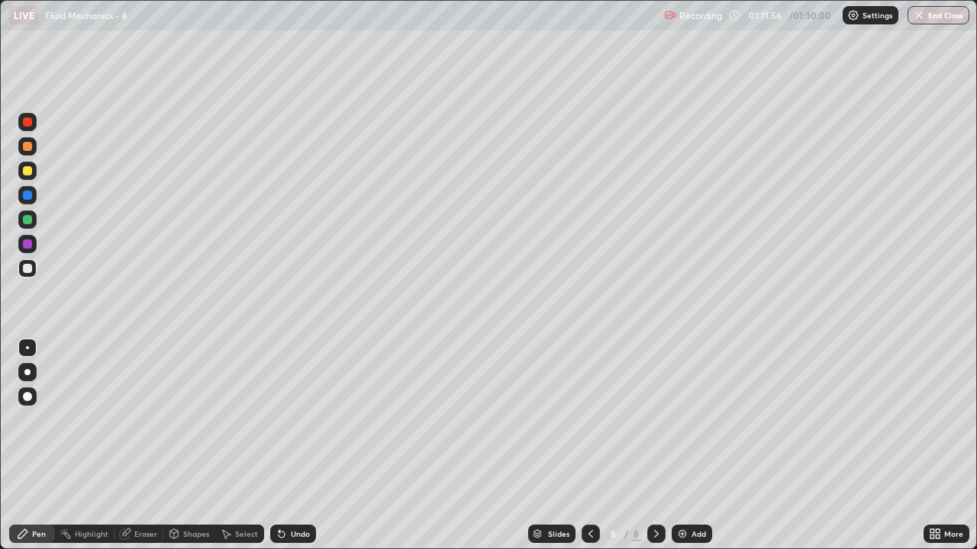
click at [27, 275] on div at bounding box center [27, 268] width 18 height 18
click at [293, 446] on div "Undo" at bounding box center [300, 534] width 19 height 8
click at [698, 446] on div "Add" at bounding box center [698, 534] width 15 height 8
click at [31, 171] on div at bounding box center [27, 170] width 9 height 9
click at [193, 446] on div "Shapes" at bounding box center [196, 534] width 26 height 8
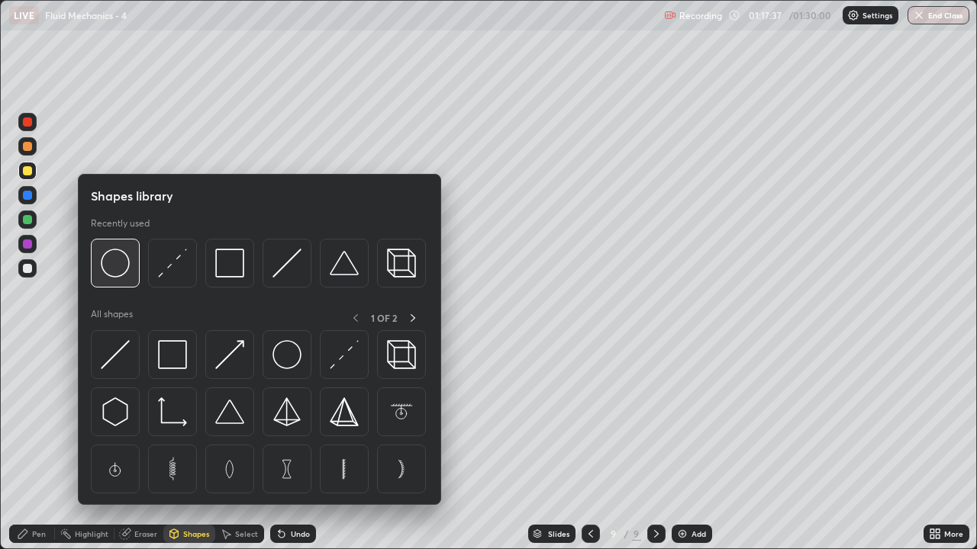
click at [118, 264] on img at bounding box center [115, 263] width 29 height 29
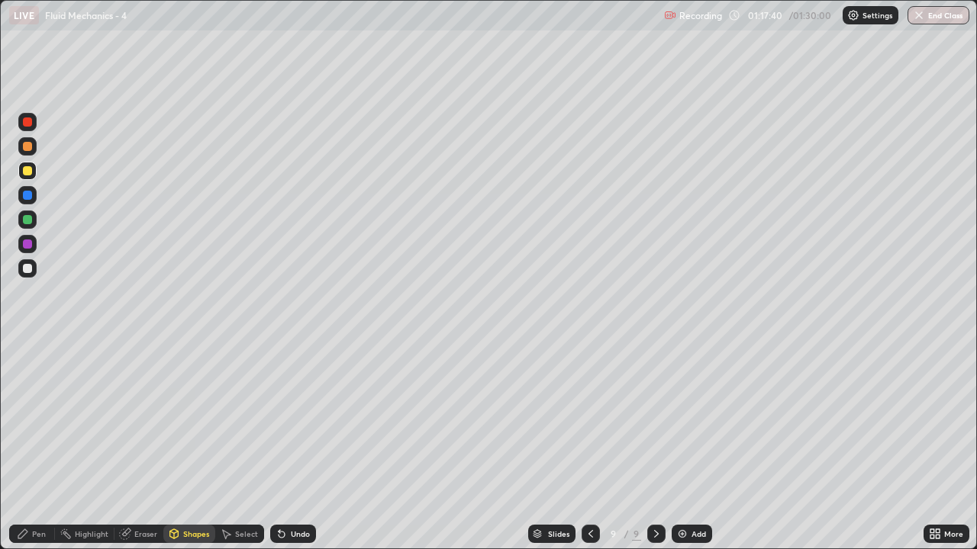
click at [196, 446] on div "Shapes" at bounding box center [196, 534] width 26 height 8
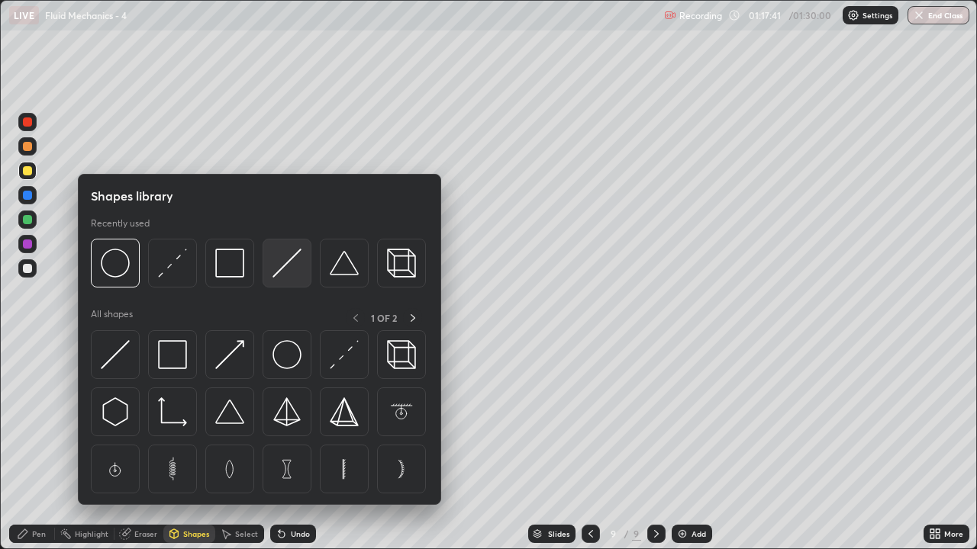
click at [282, 268] on img at bounding box center [286, 263] width 29 height 29
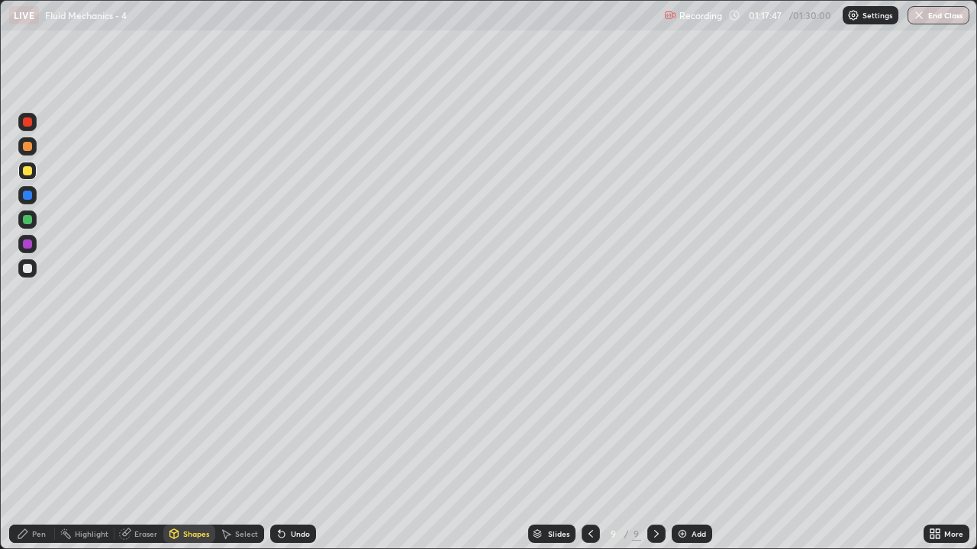
click at [195, 446] on div "Shapes" at bounding box center [196, 534] width 26 height 8
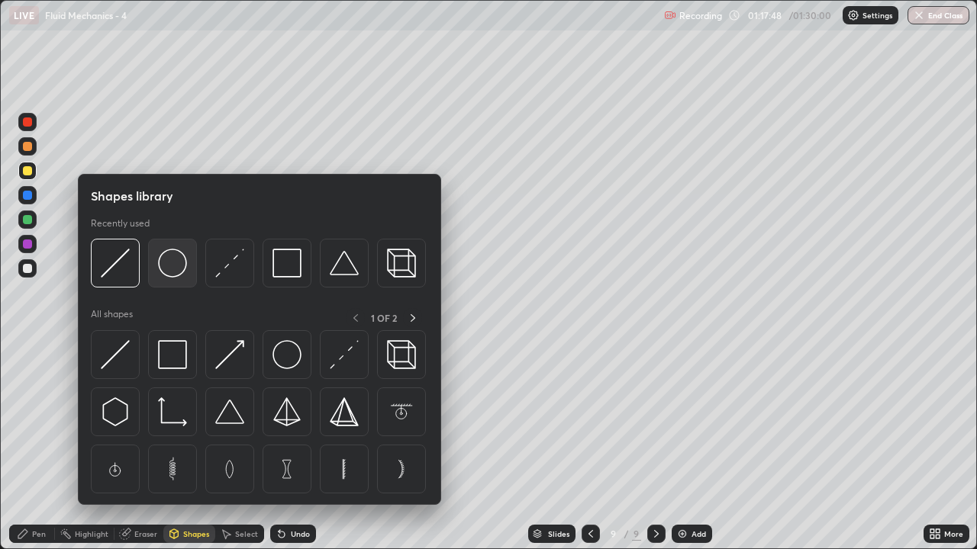
click at [177, 268] on img at bounding box center [172, 263] width 29 height 29
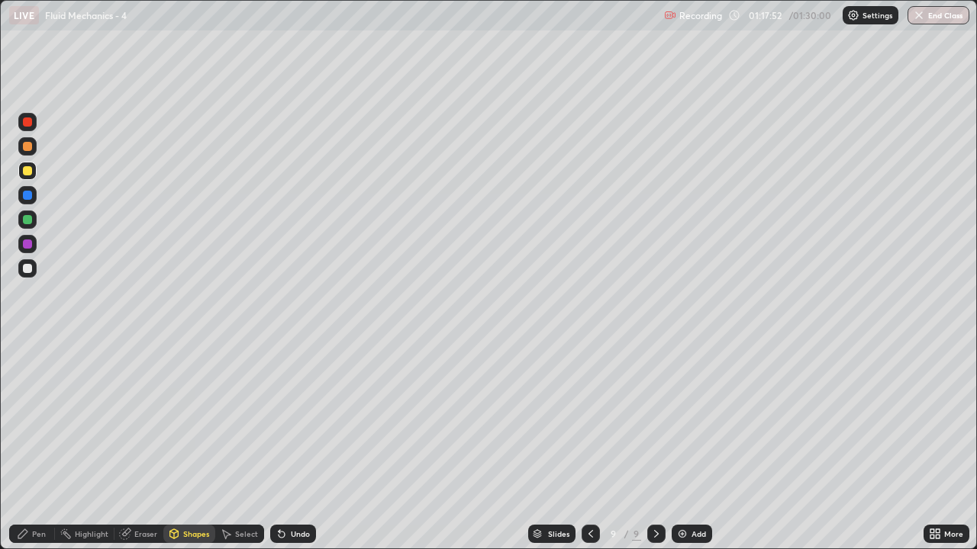
click at [181, 446] on div "Shapes" at bounding box center [189, 534] width 52 height 18
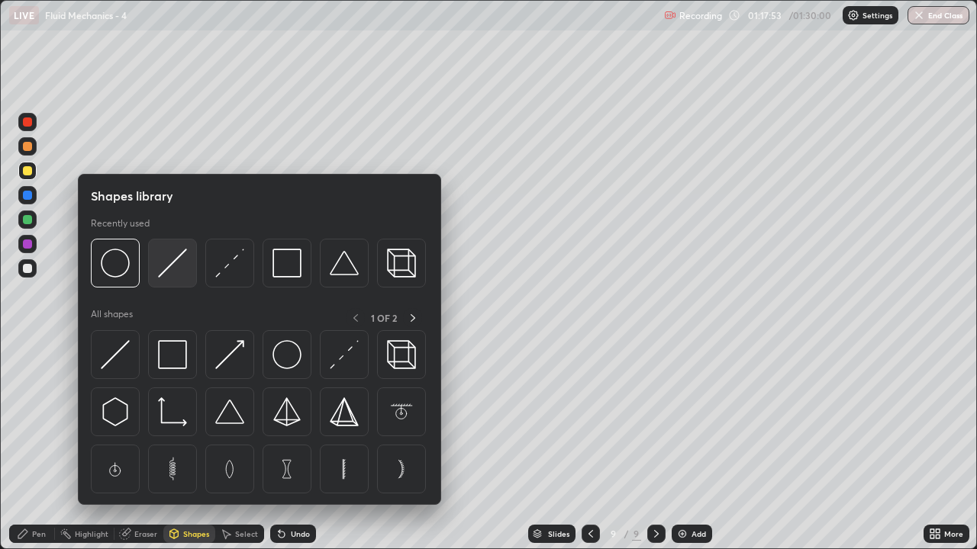
click at [171, 264] on img at bounding box center [172, 263] width 29 height 29
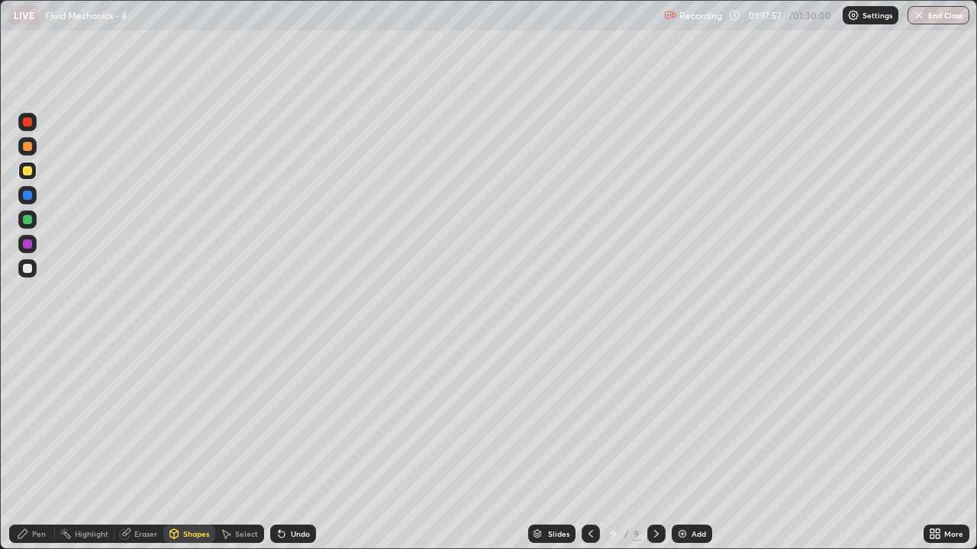
click at [189, 446] on div "Shapes" at bounding box center [196, 534] width 26 height 8
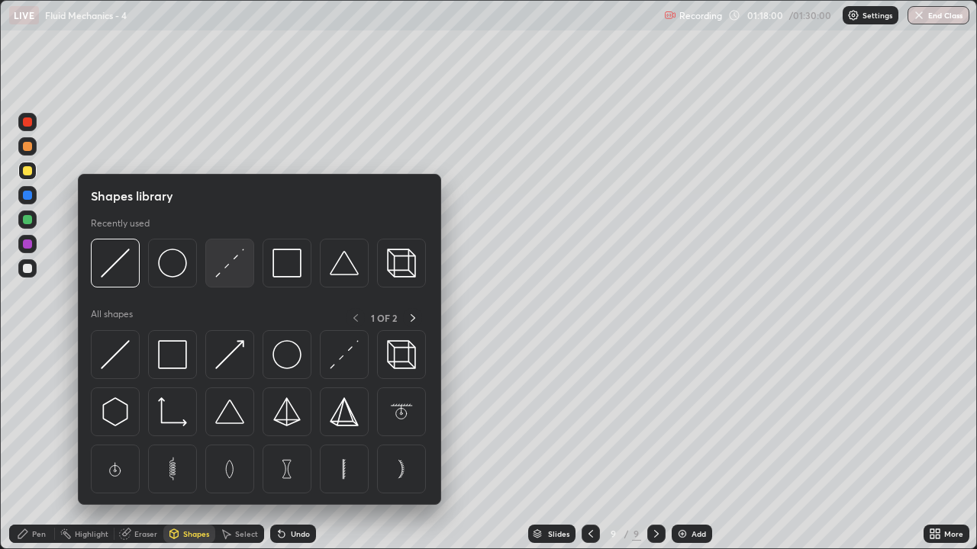
click at [225, 269] on img at bounding box center [229, 263] width 29 height 29
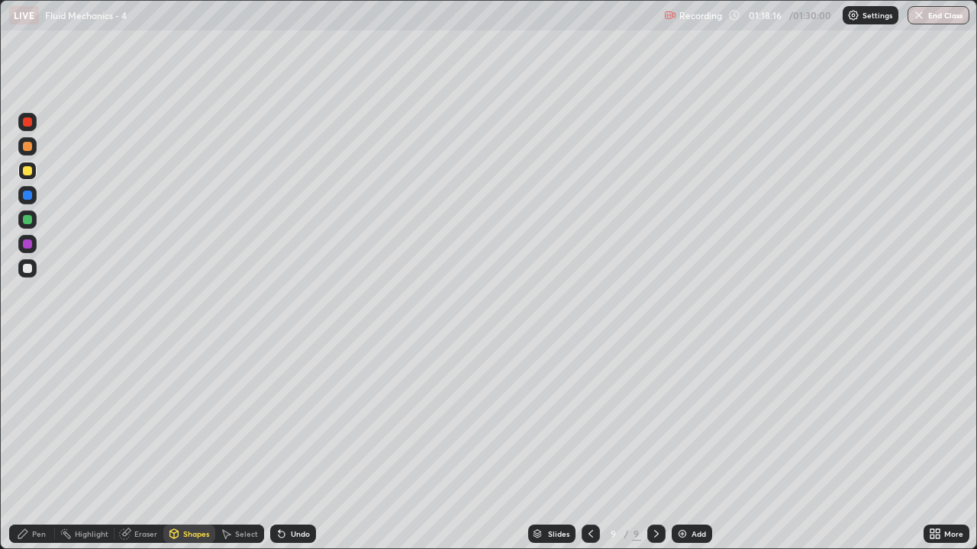
click at [28, 223] on div at bounding box center [27, 219] width 9 height 9
click at [32, 247] on div at bounding box center [27, 244] width 18 height 18
click at [30, 171] on div at bounding box center [27, 170] width 9 height 9
click at [24, 266] on div at bounding box center [27, 268] width 9 height 9
click at [294, 446] on div "Undo" at bounding box center [300, 534] width 19 height 8
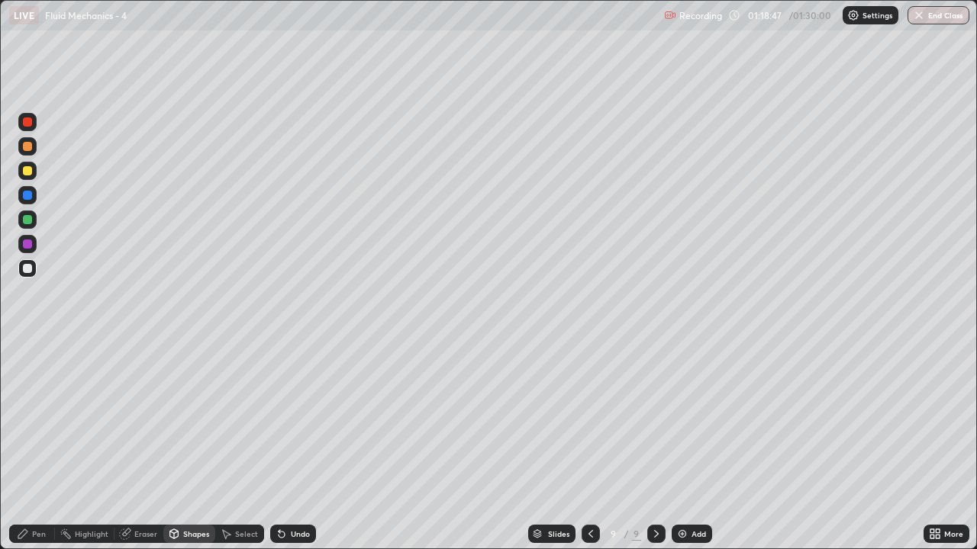
click at [295, 446] on div "Undo" at bounding box center [300, 534] width 19 height 8
click at [39, 446] on div "Pen" at bounding box center [32, 534] width 46 height 18
click at [305, 446] on div "Undo" at bounding box center [293, 534] width 46 height 18
click at [141, 446] on div "Eraser" at bounding box center [145, 534] width 23 height 8
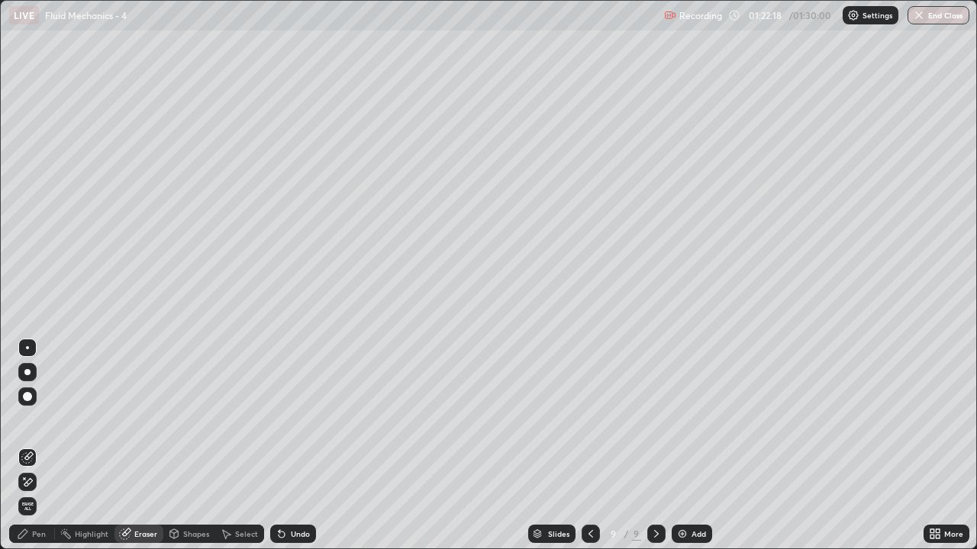
click at [34, 446] on div "Pen" at bounding box center [32, 534] width 46 height 18
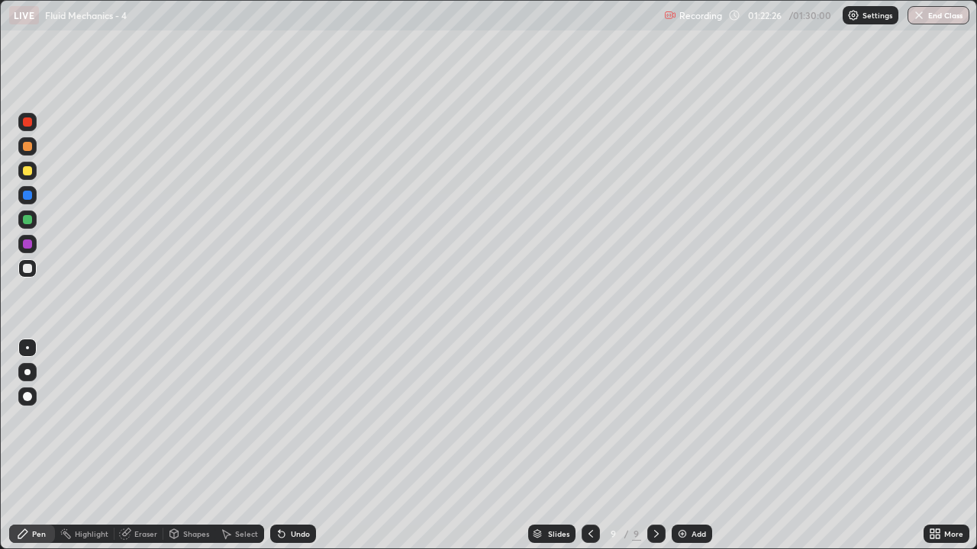
click at [28, 171] on div at bounding box center [27, 170] width 9 height 9
click at [922, 15] on img "button" at bounding box center [920, 15] width 12 height 12
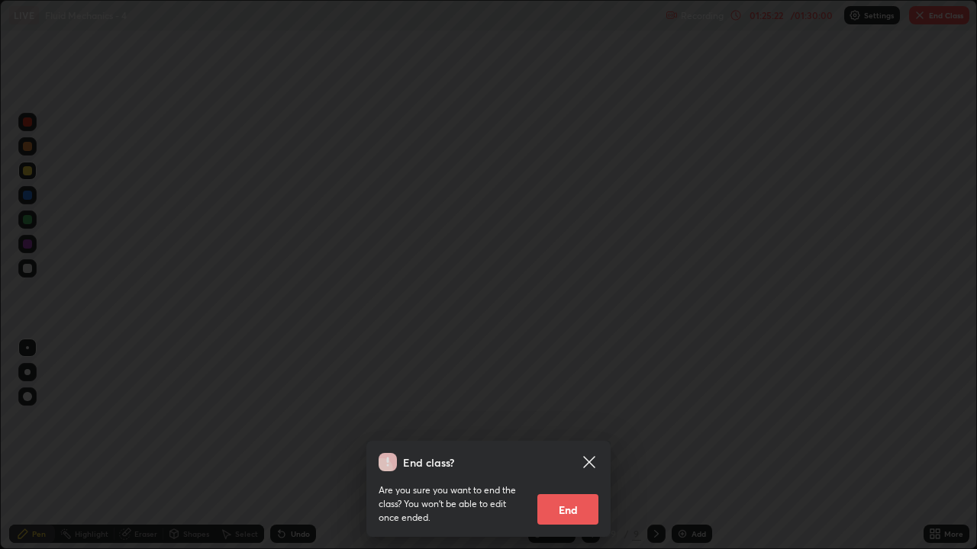
click at [575, 446] on button "End" at bounding box center [567, 510] width 61 height 31
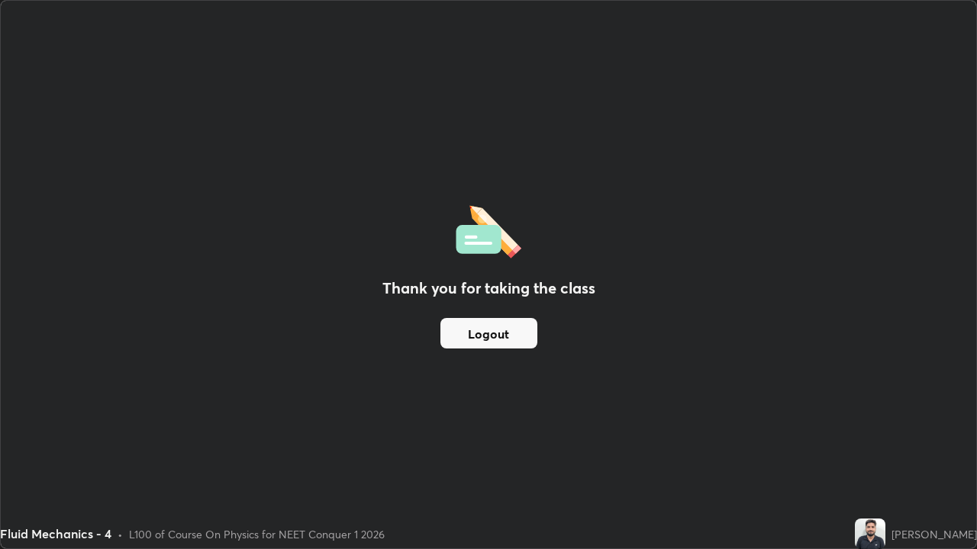
click at [480, 332] on button "Logout" at bounding box center [488, 333] width 97 height 31
